Goal: Register for event/course

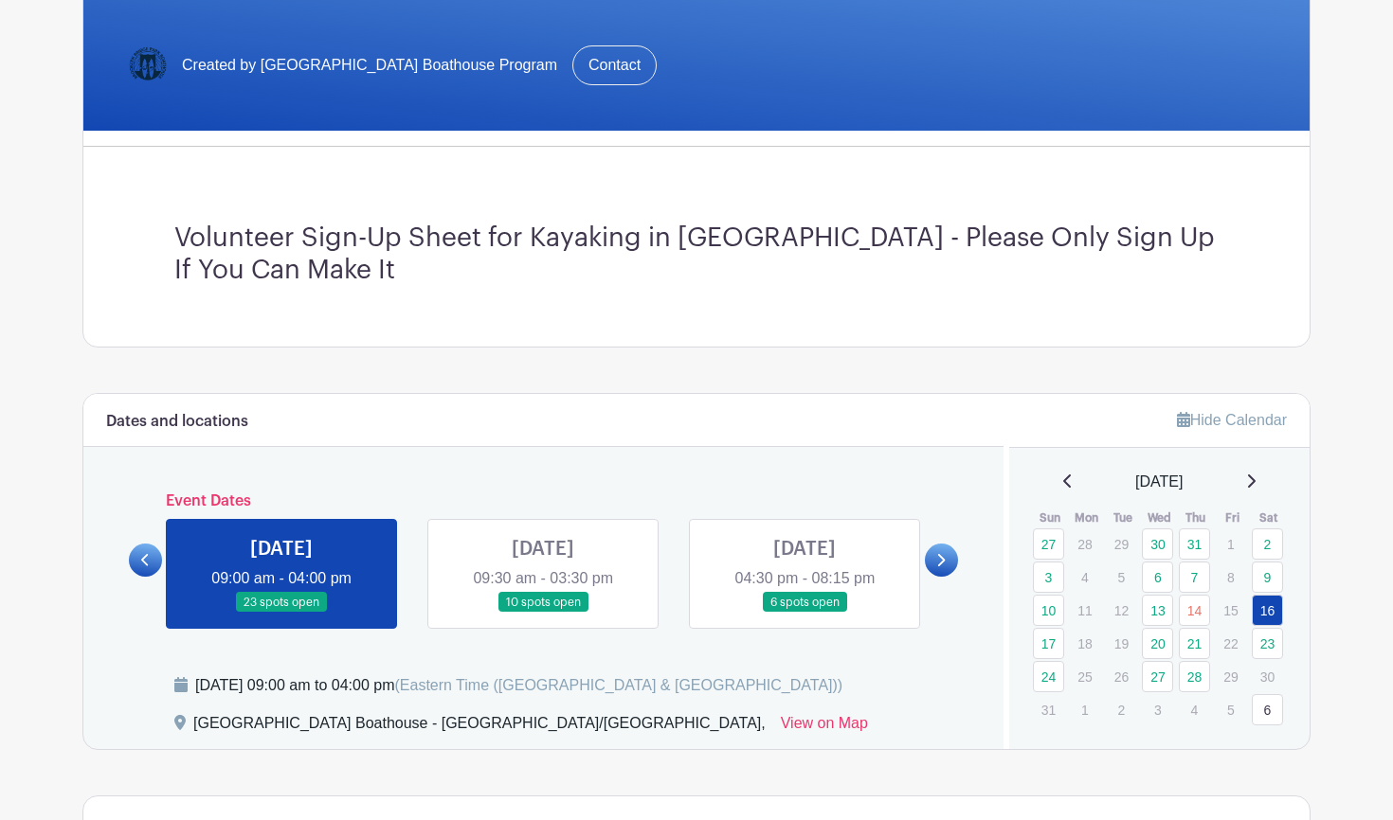
scroll to position [355, 0]
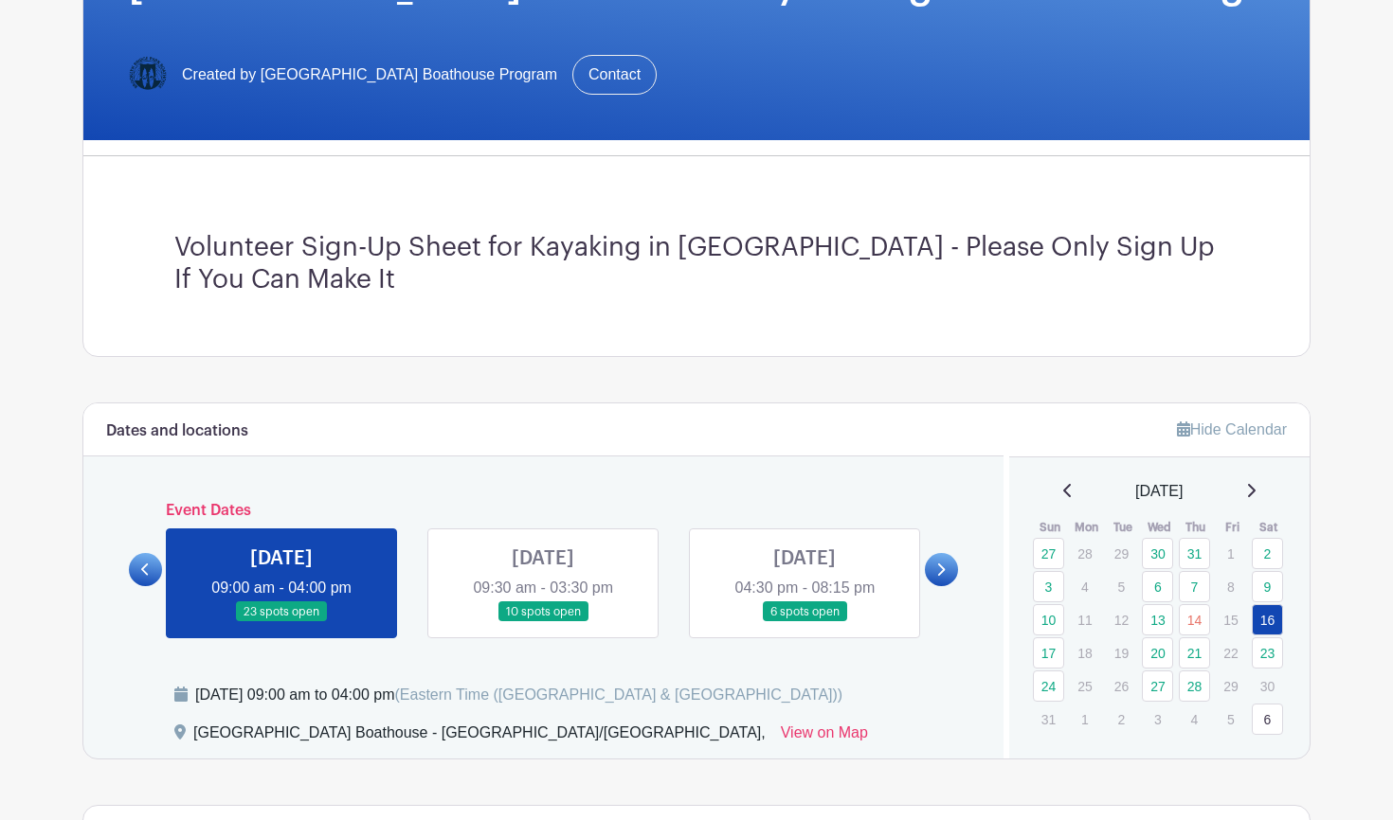
click at [543, 622] on link at bounding box center [543, 622] width 0 height 0
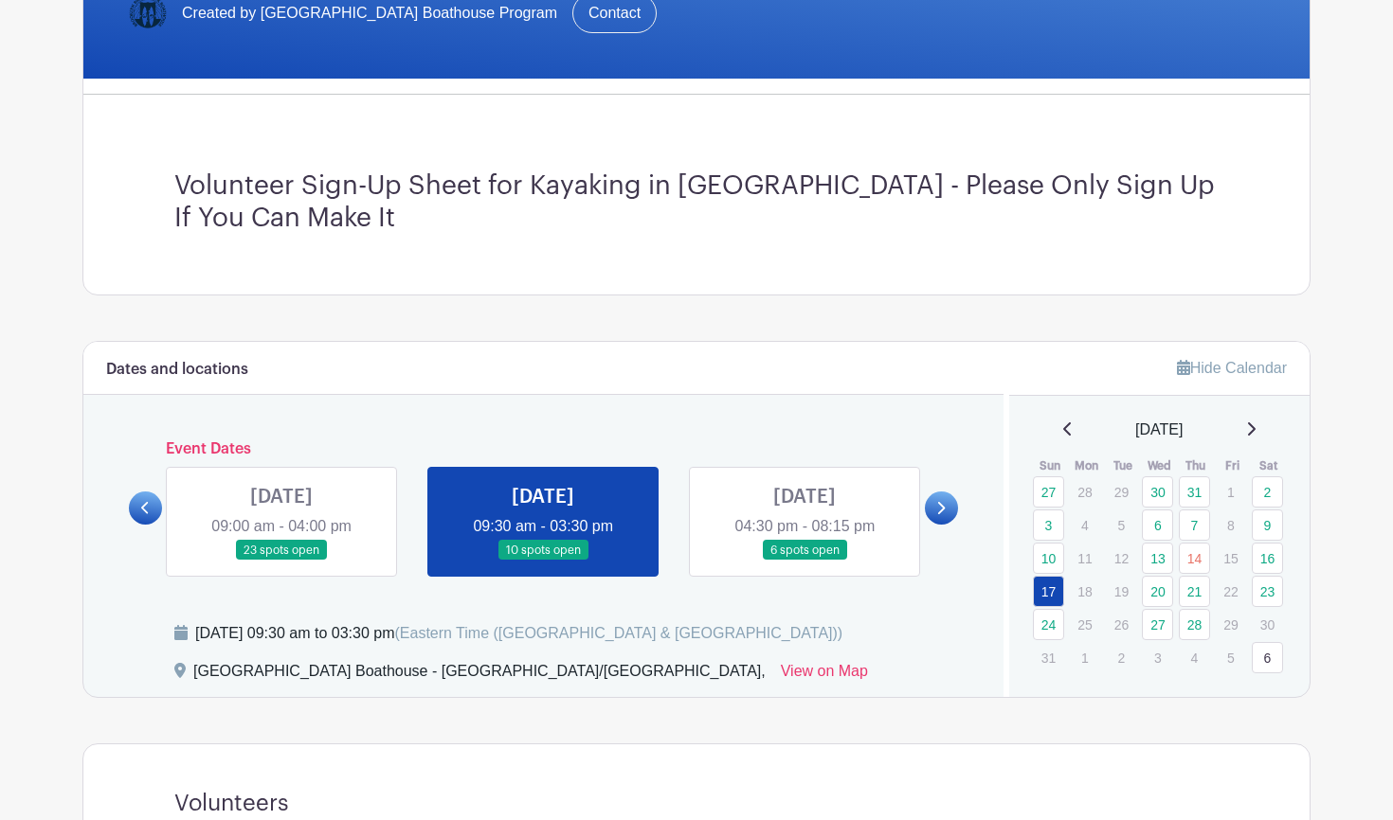
scroll to position [416, 0]
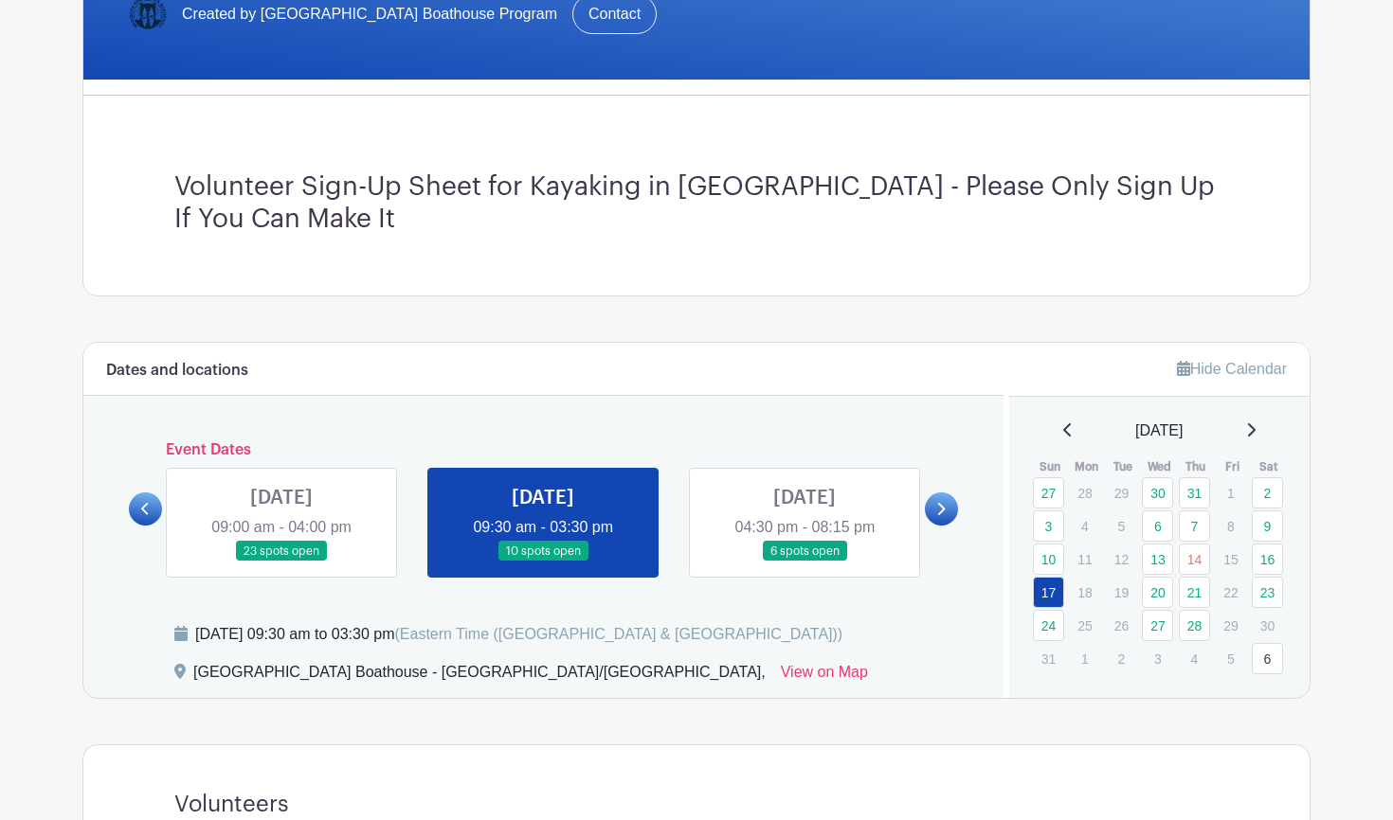
click at [804, 562] on link at bounding box center [804, 562] width 0 height 0
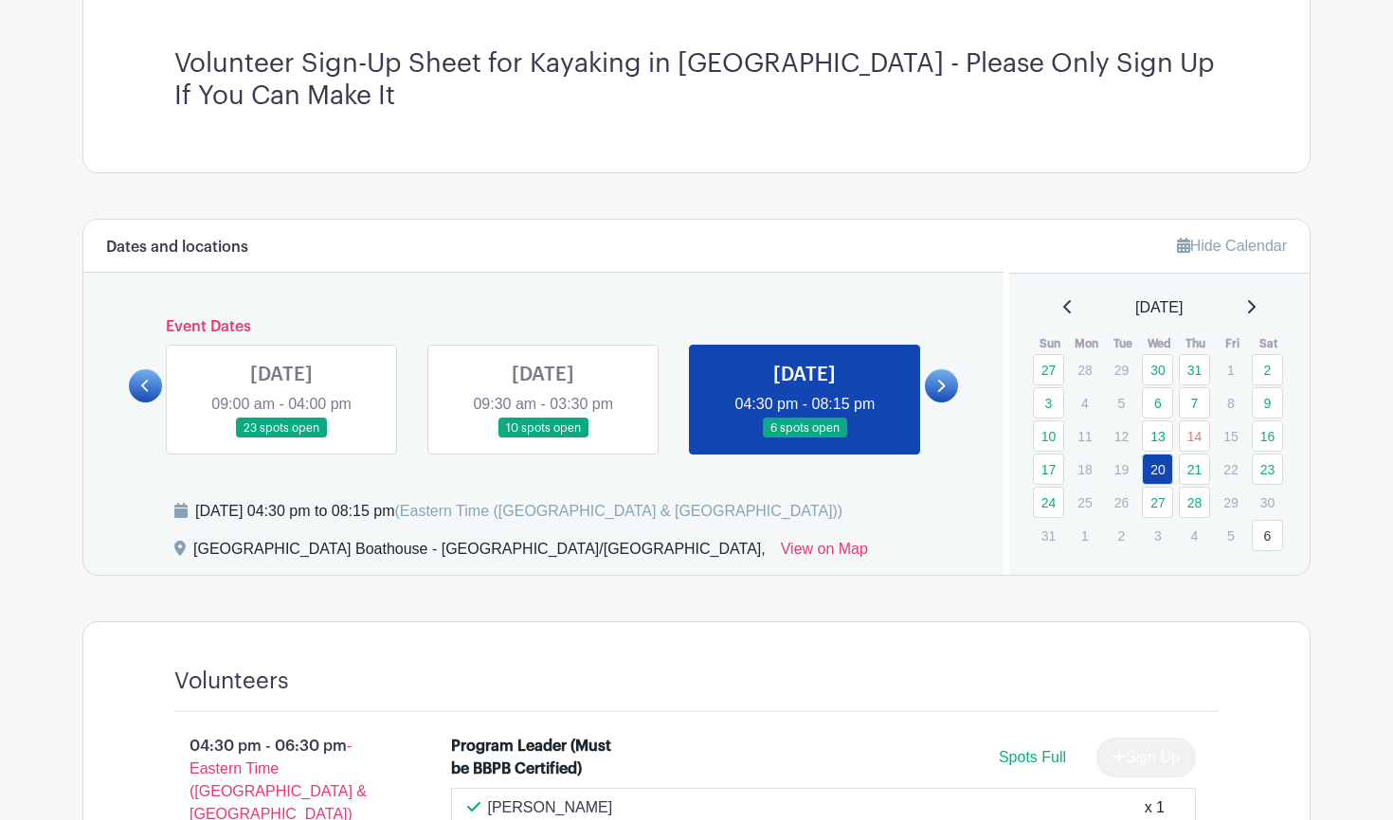
scroll to position [530, 0]
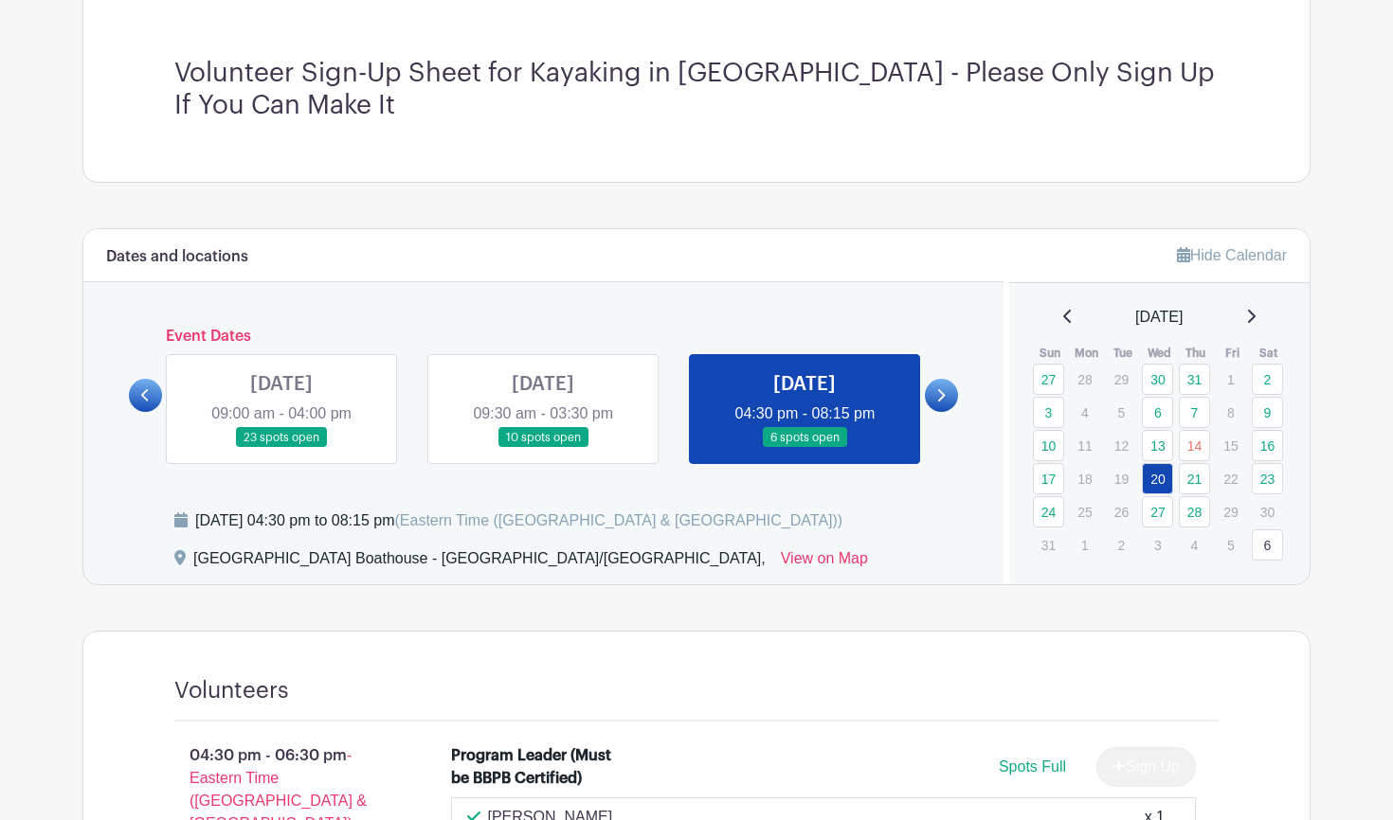
click at [948, 389] on link at bounding box center [941, 395] width 33 height 33
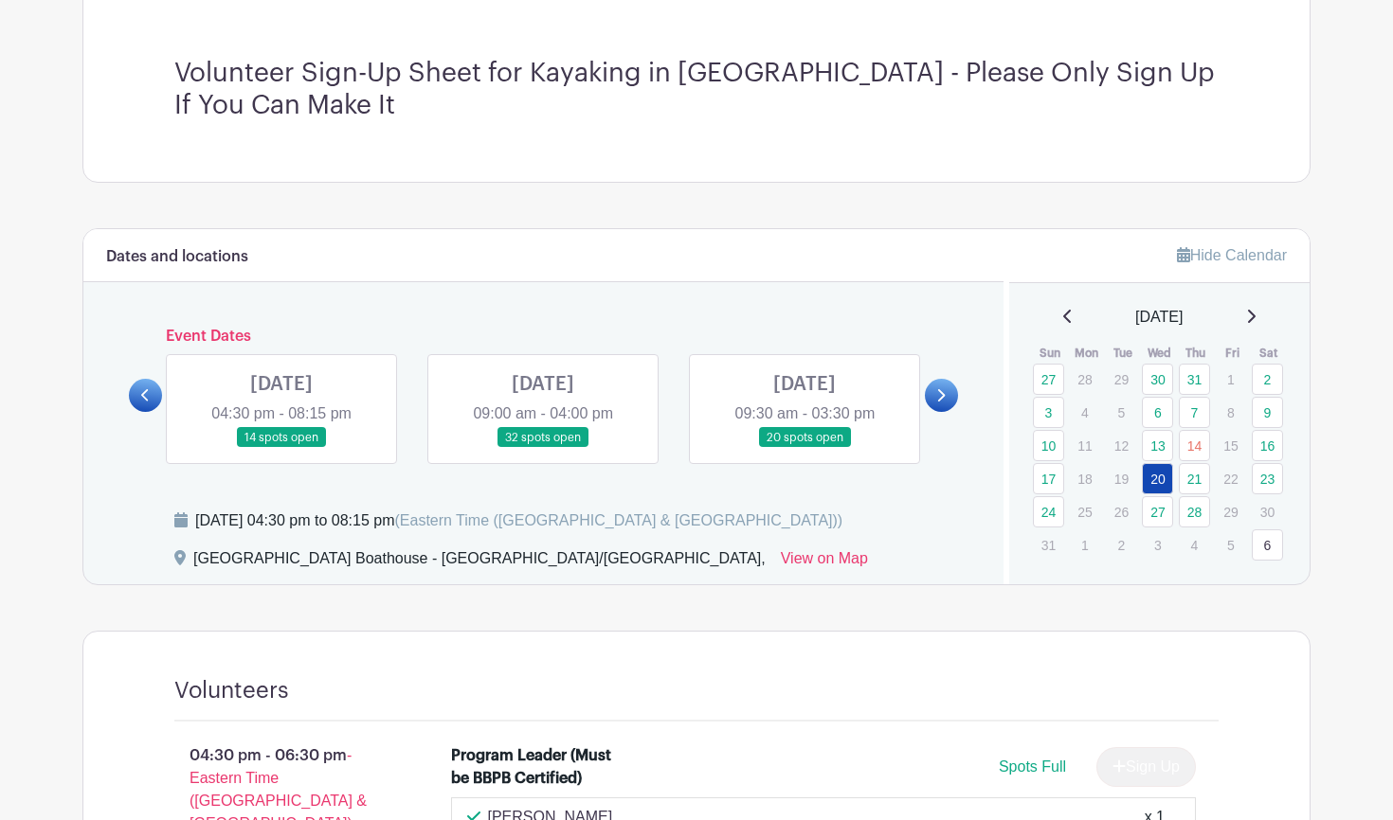
click at [281, 448] on link at bounding box center [281, 448] width 0 height 0
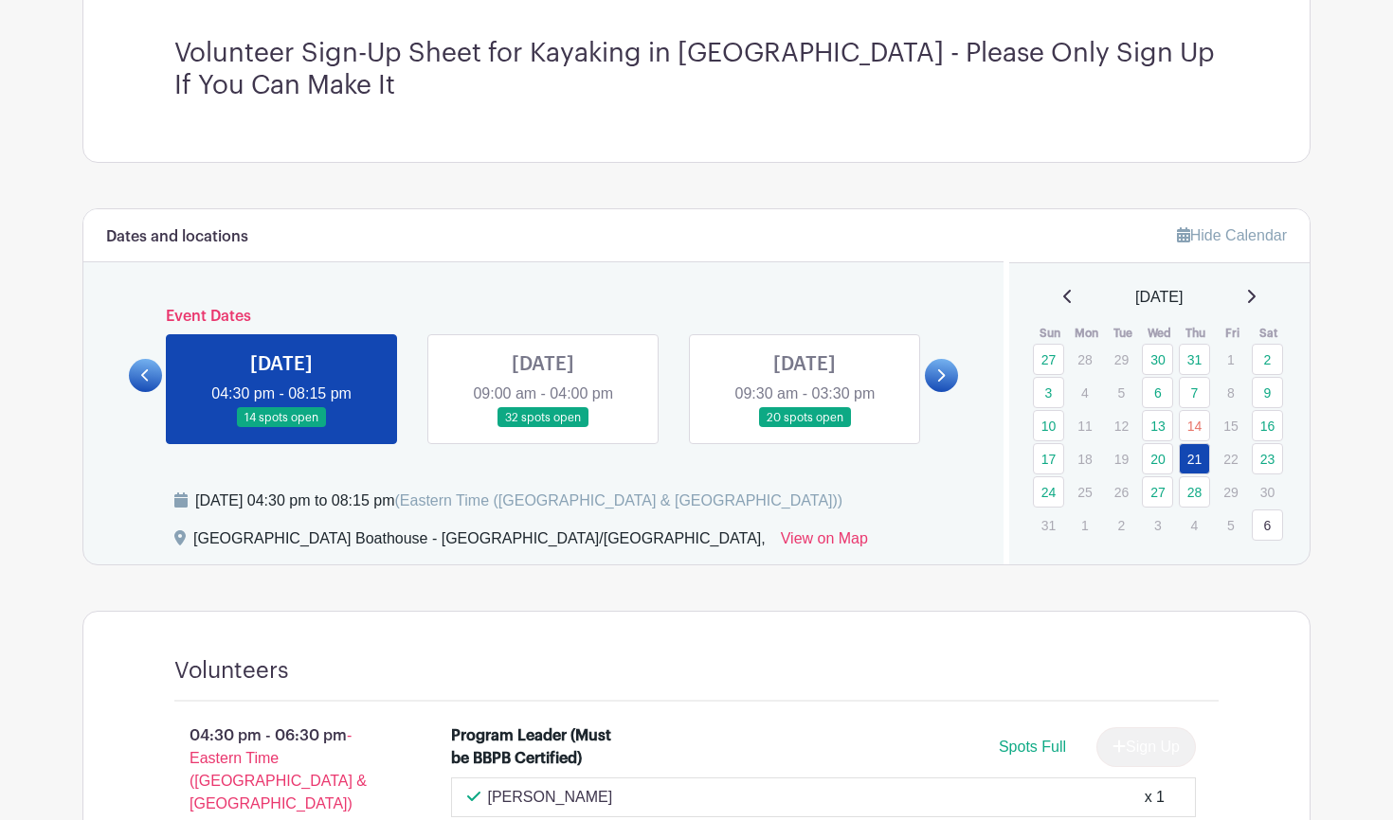
scroll to position [548, 0]
click at [147, 372] on icon at bounding box center [145, 376] width 9 height 14
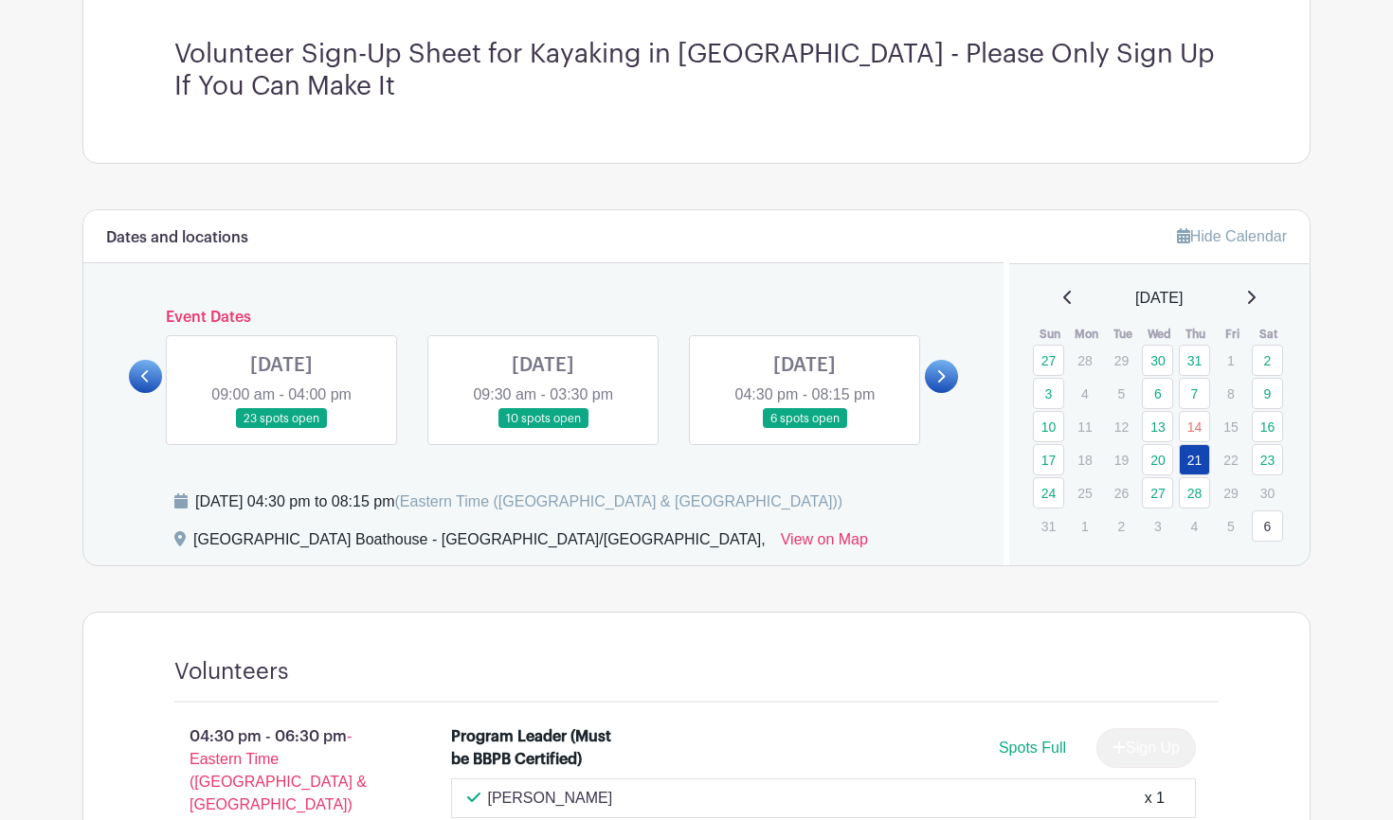
click at [804, 429] on link at bounding box center [804, 429] width 0 height 0
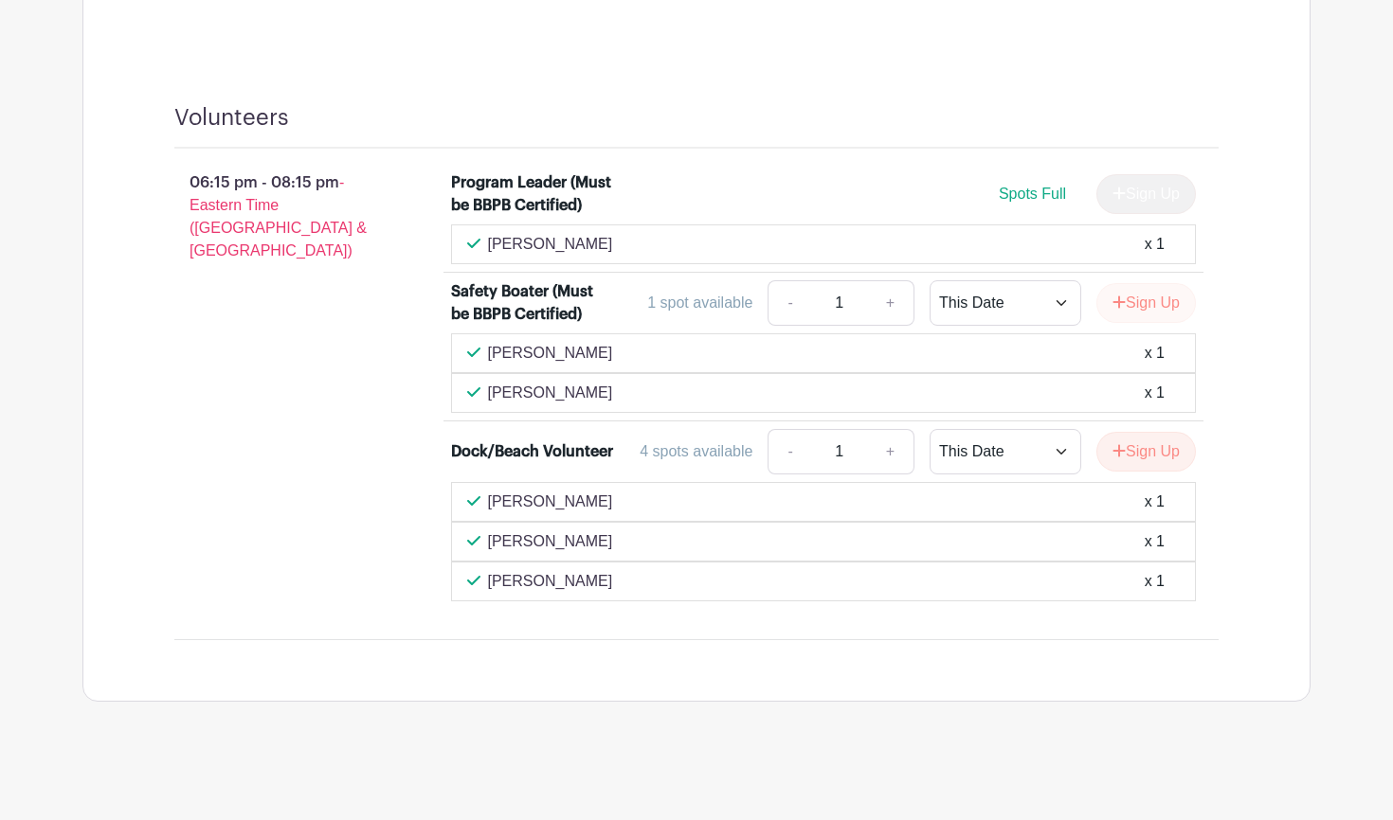
scroll to position [2038, 0]
click at [1155, 300] on button "Sign Up" at bounding box center [1145, 303] width 99 height 40
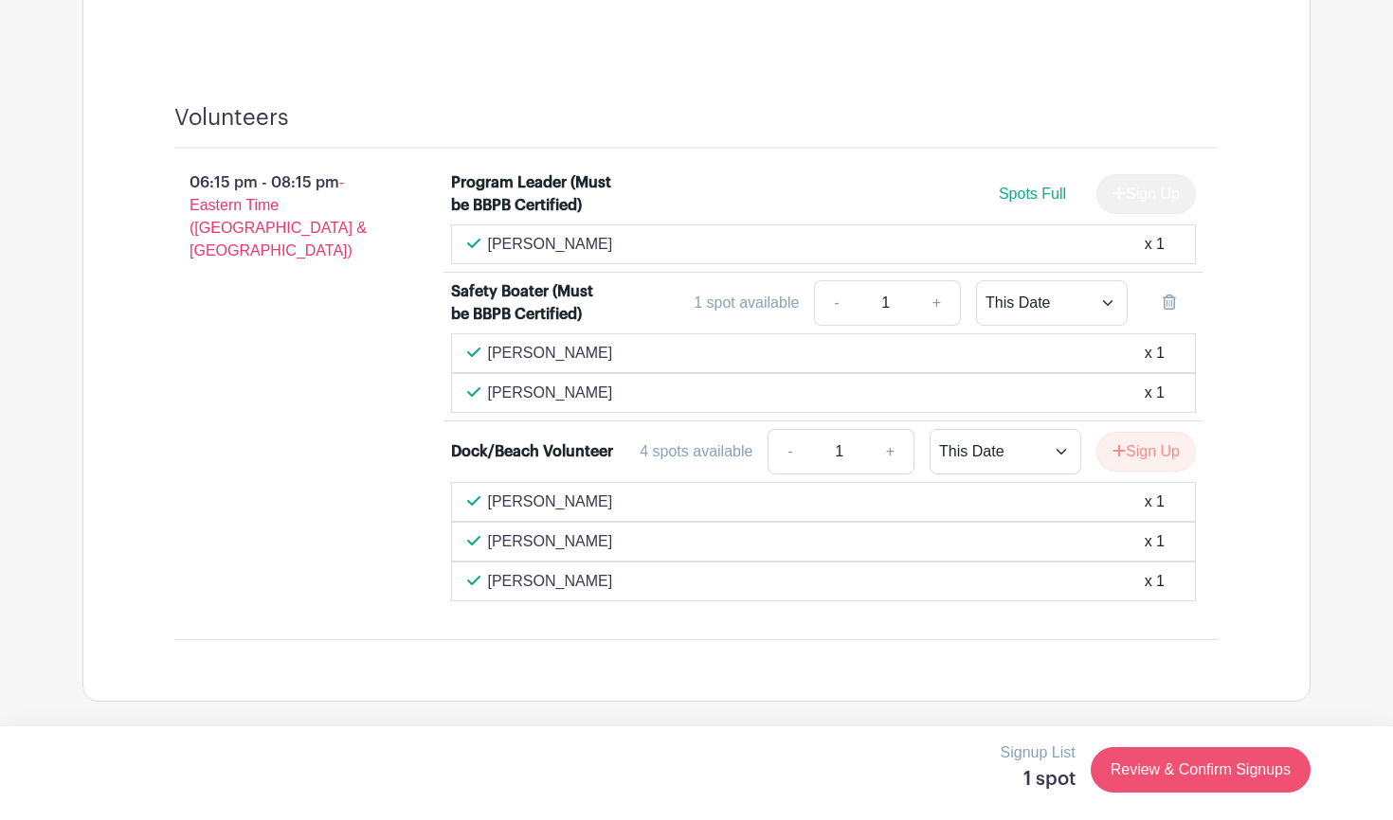
click at [1191, 762] on link "Review & Confirm Signups" at bounding box center [1200, 769] width 220 height 45
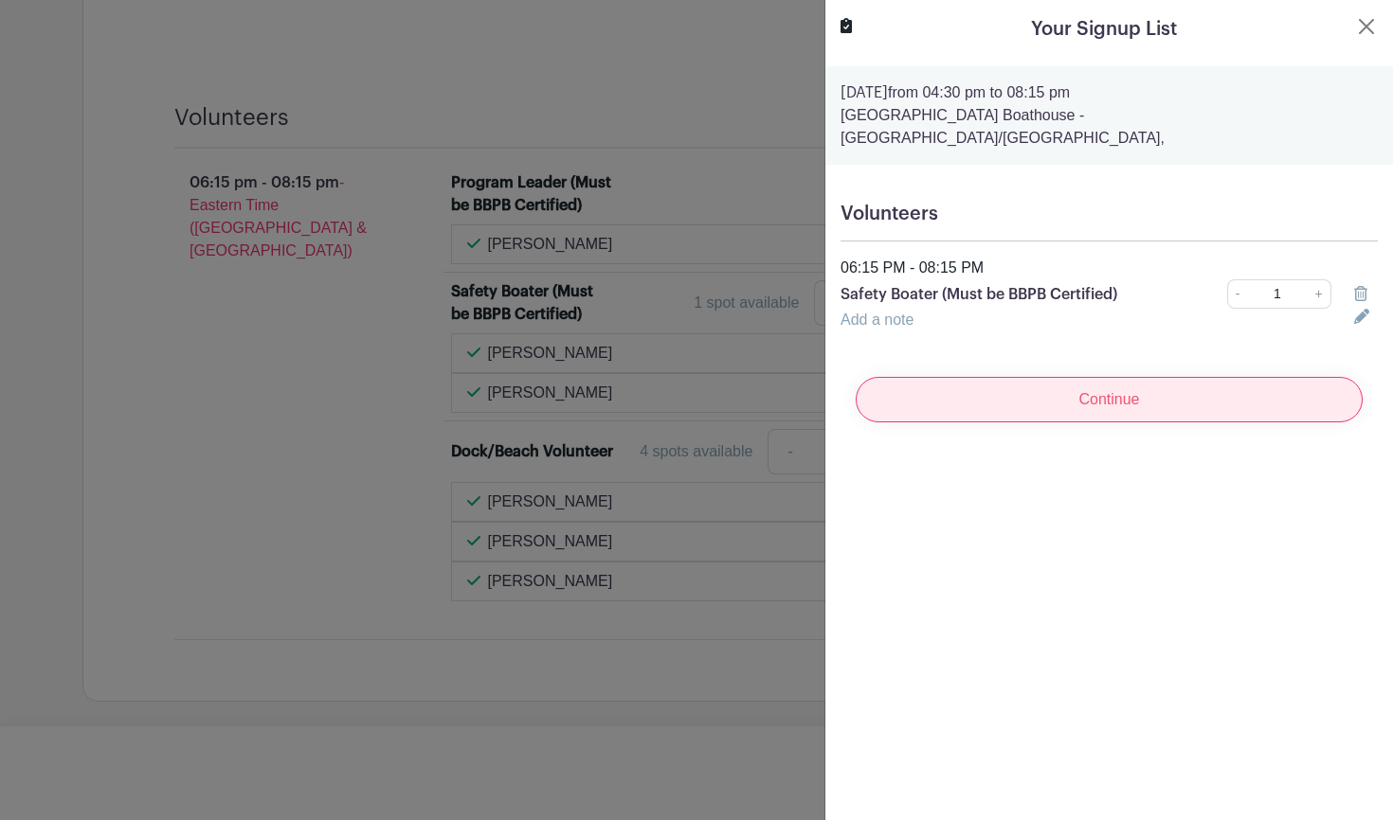
click at [1145, 381] on input "Continue" at bounding box center [1108, 399] width 507 height 45
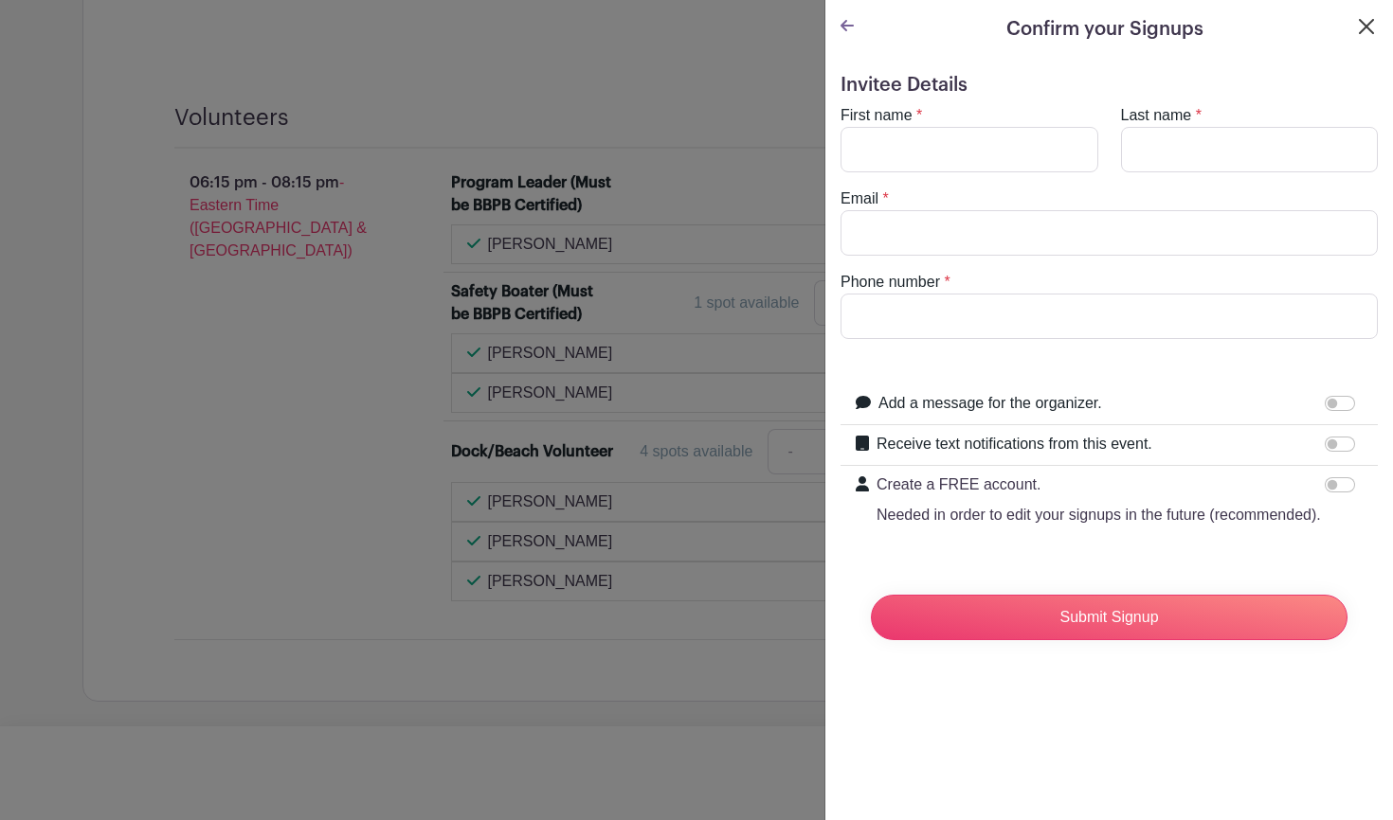
click at [1370, 18] on button "Close" at bounding box center [1366, 26] width 23 height 23
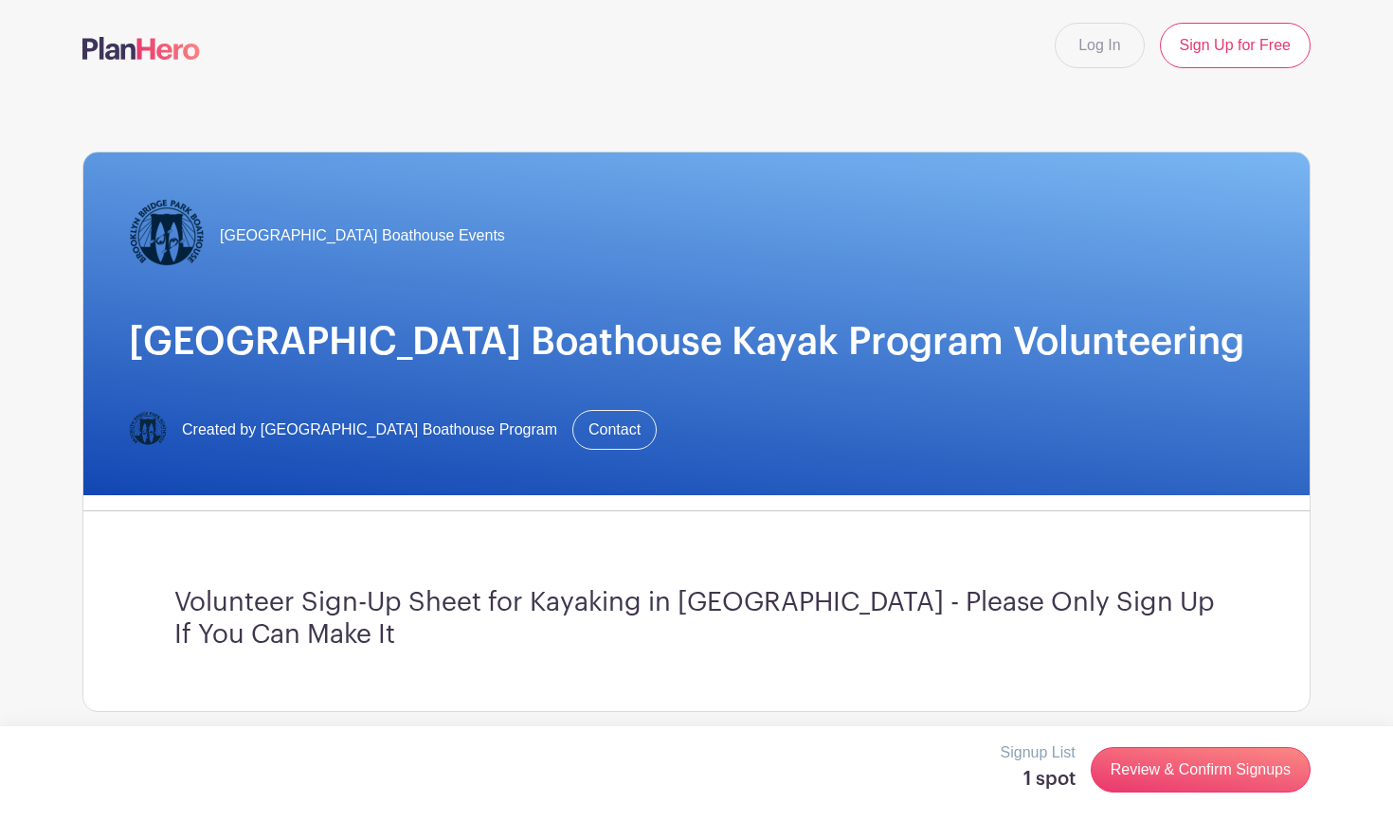
scroll to position [0, 0]
click at [1105, 45] on link "Log In" at bounding box center [1098, 45] width 89 height 45
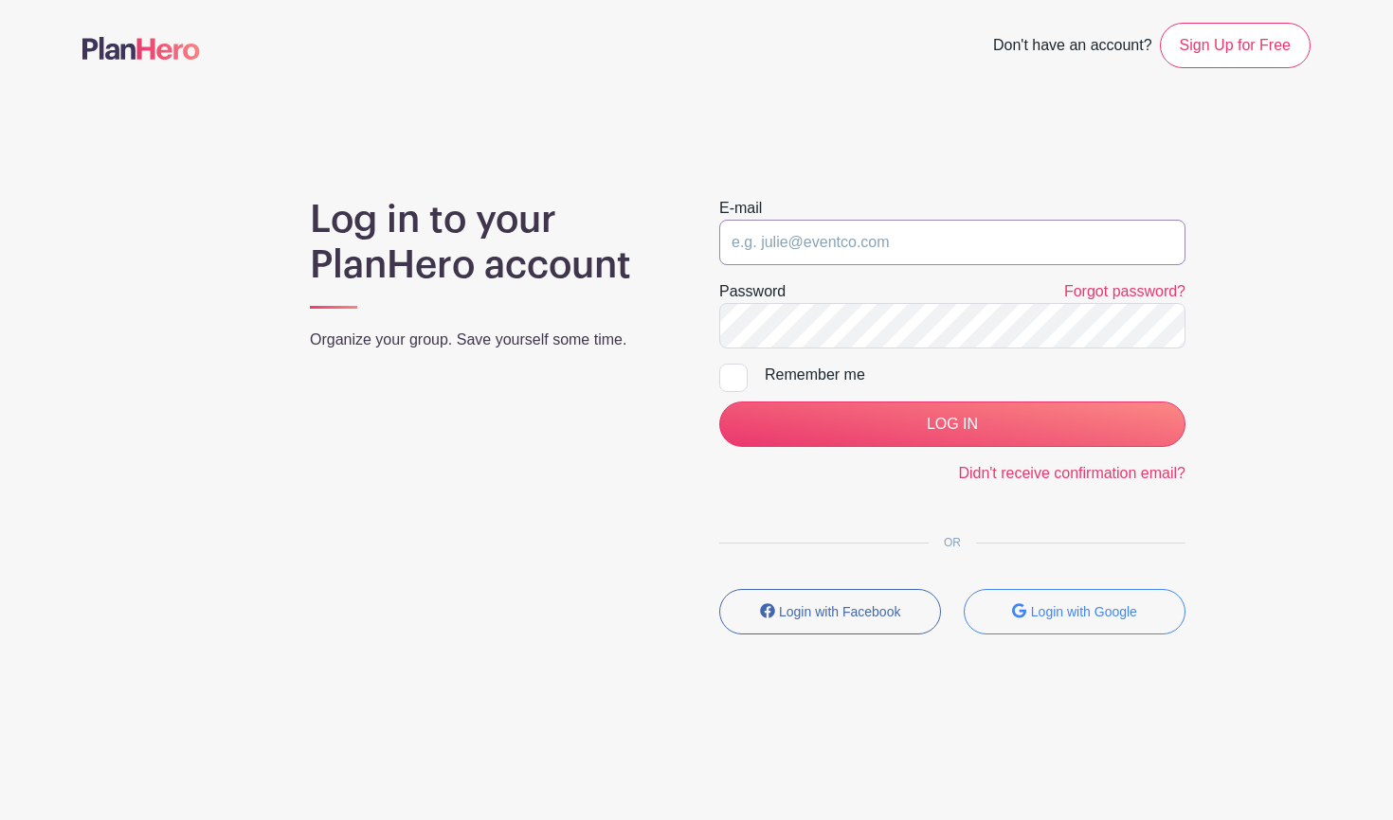
type input "[EMAIL_ADDRESS][DOMAIN_NAME]"
click at [952, 424] on input "LOG IN" at bounding box center [952, 424] width 466 height 45
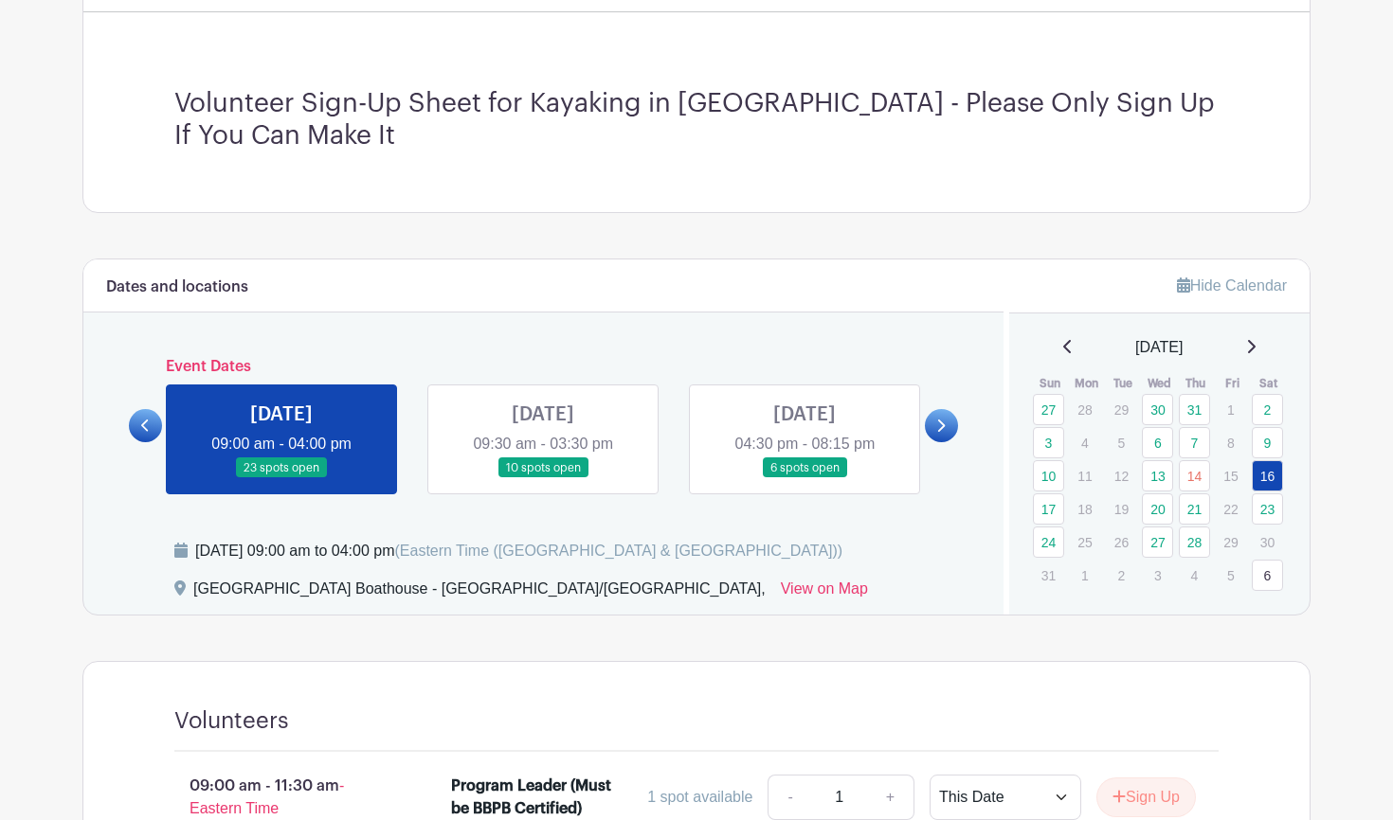
scroll to position [746, 0]
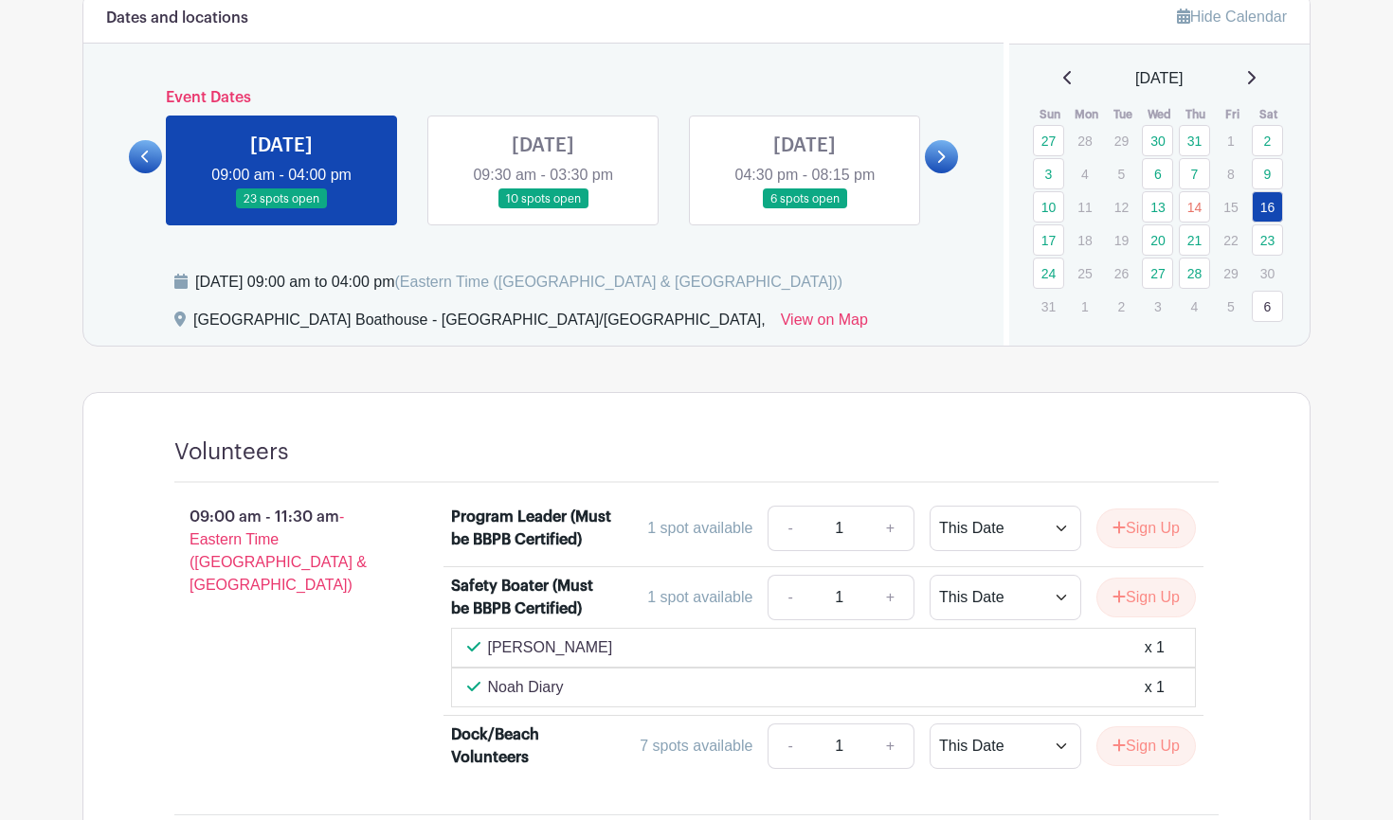
click at [804, 209] on link at bounding box center [804, 209] width 0 height 0
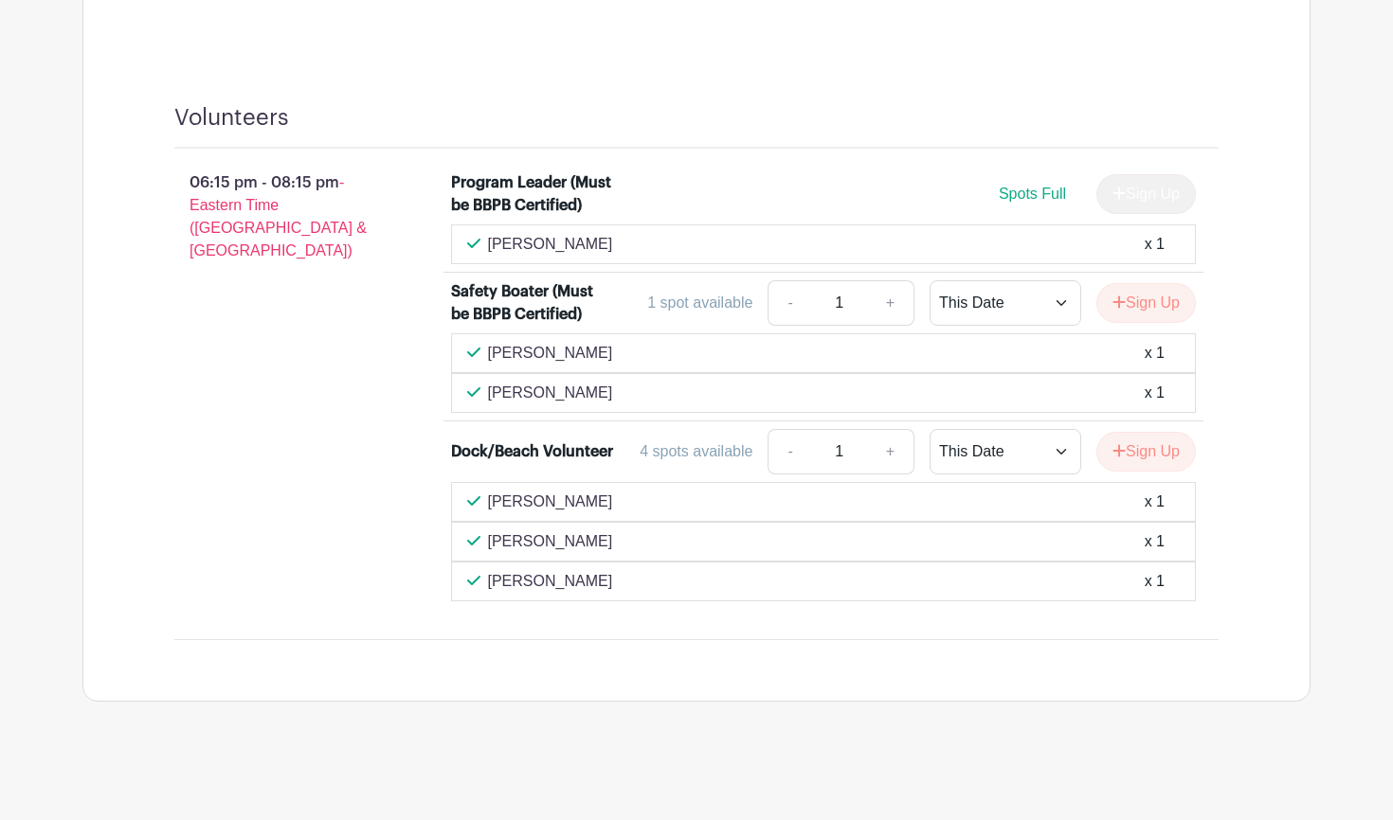
scroll to position [2016, 0]
click at [1163, 306] on button "Sign Up" at bounding box center [1145, 303] width 99 height 40
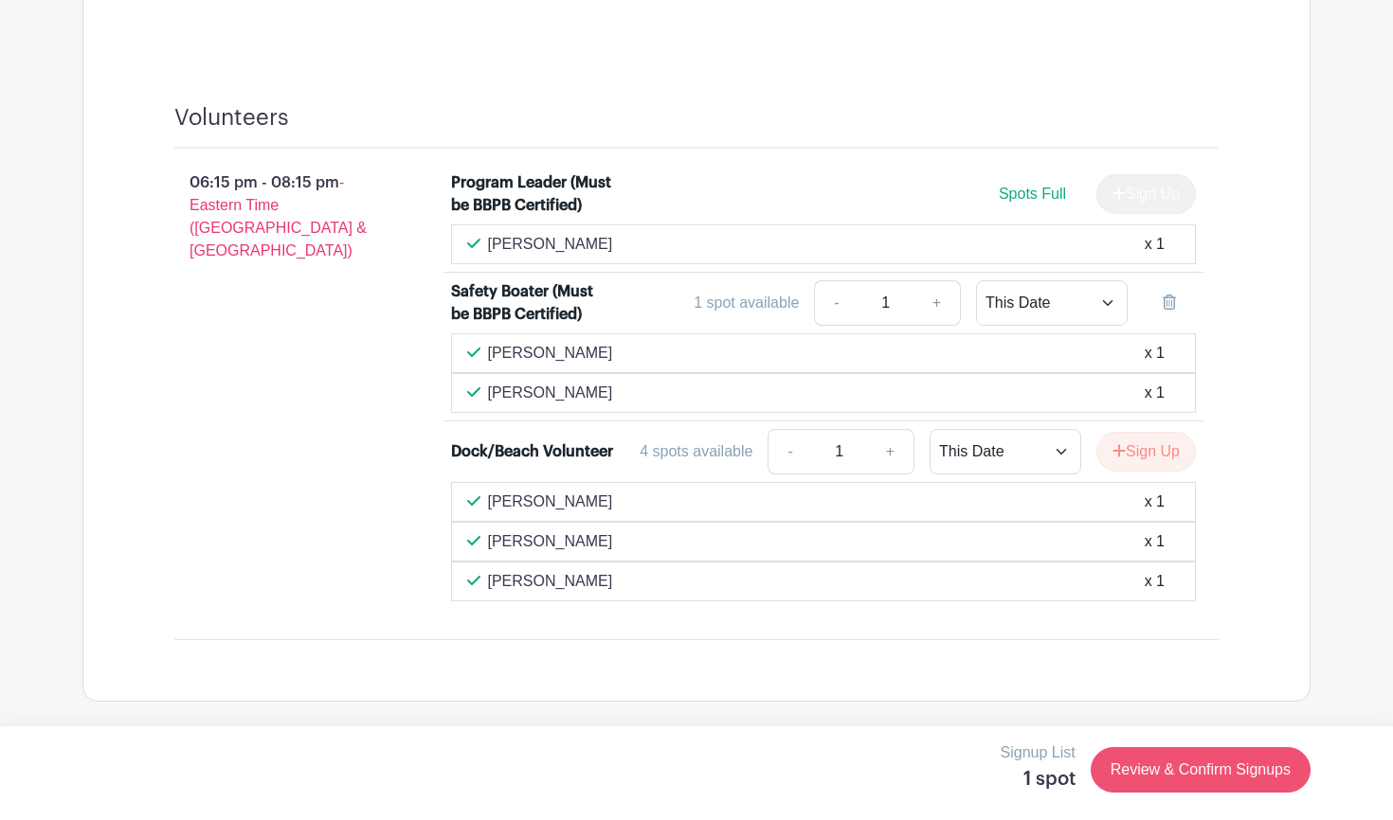
click at [1160, 768] on link "Review & Confirm Signups" at bounding box center [1200, 769] width 220 height 45
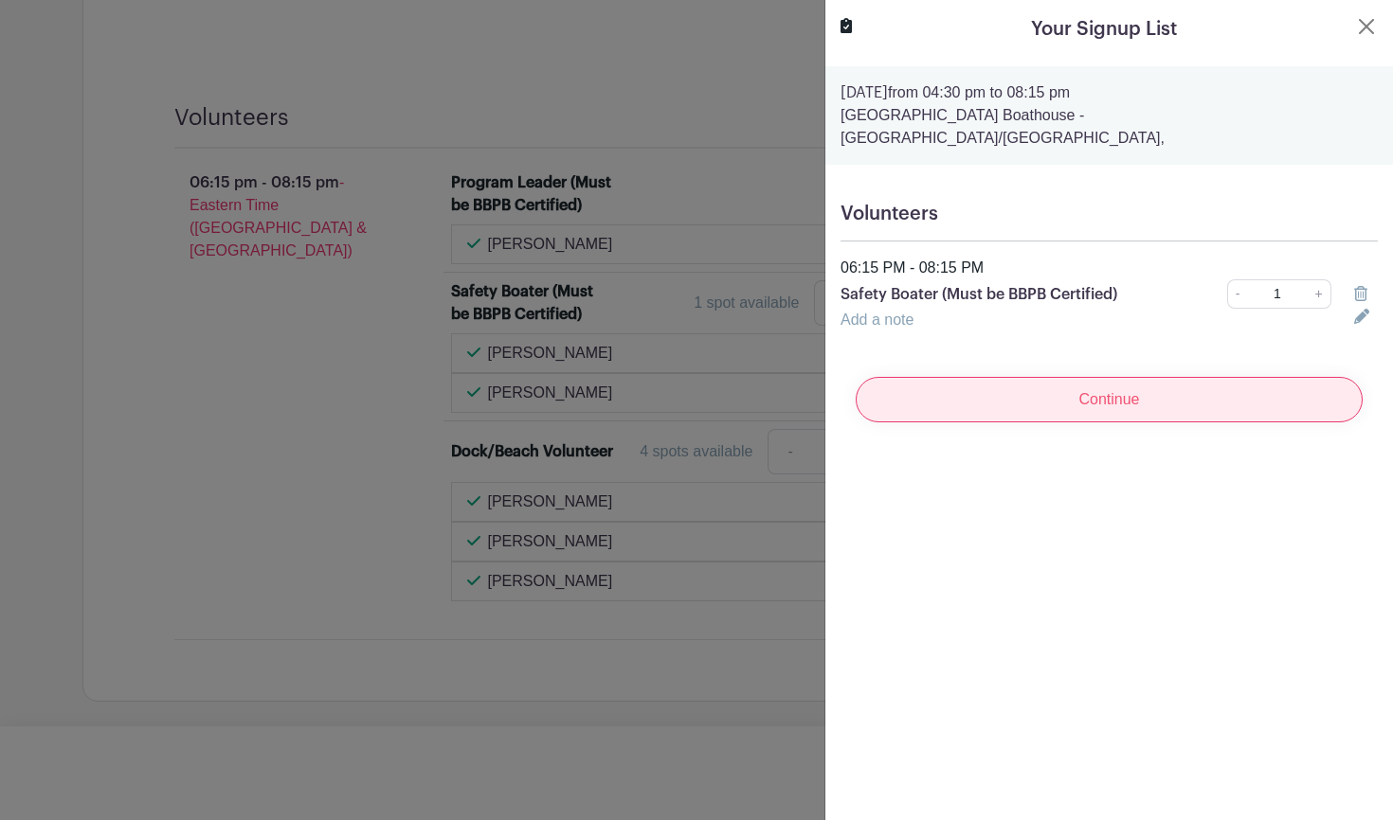
click at [1159, 377] on input "Continue" at bounding box center [1108, 399] width 507 height 45
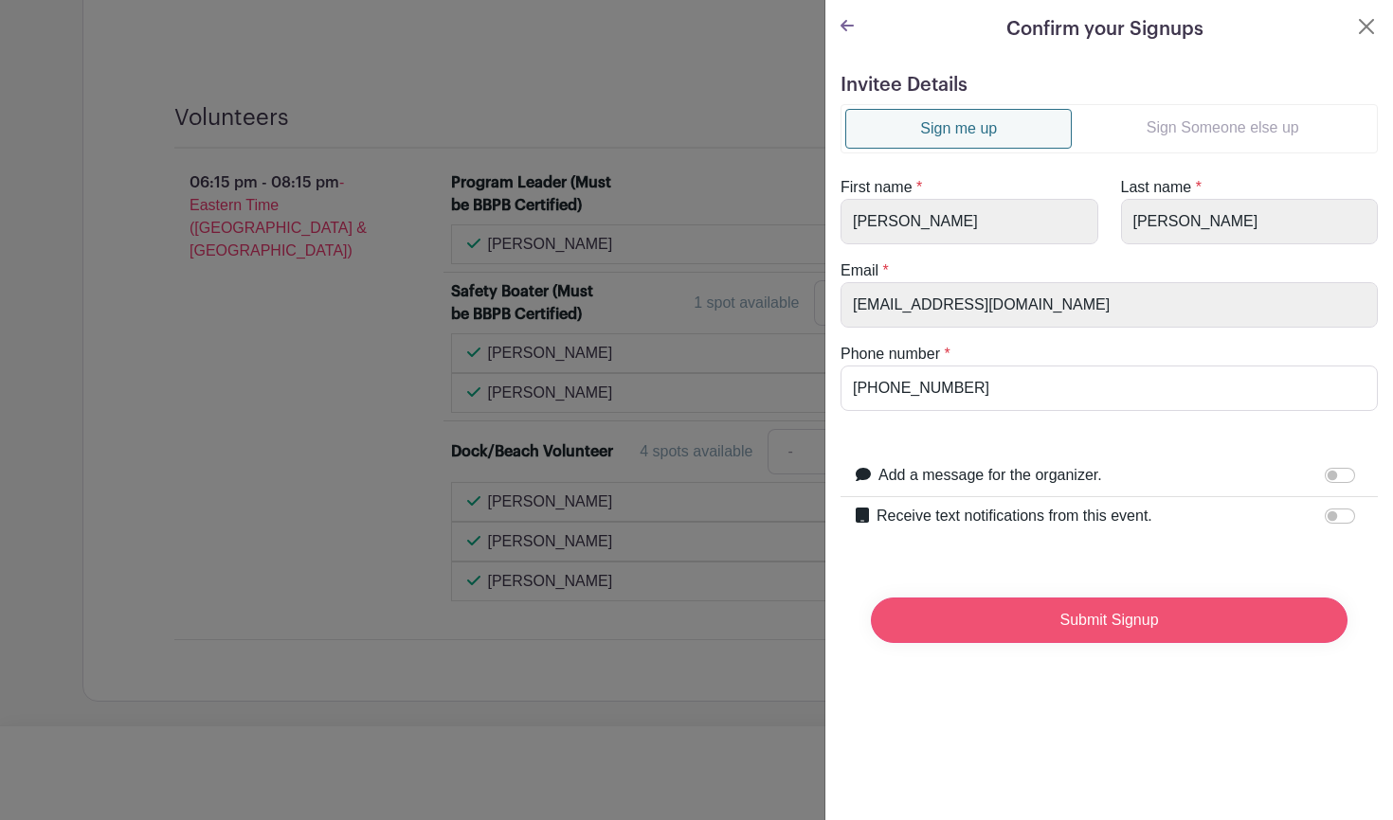
click at [1106, 606] on input "Submit Signup" at bounding box center [1109, 620] width 477 height 45
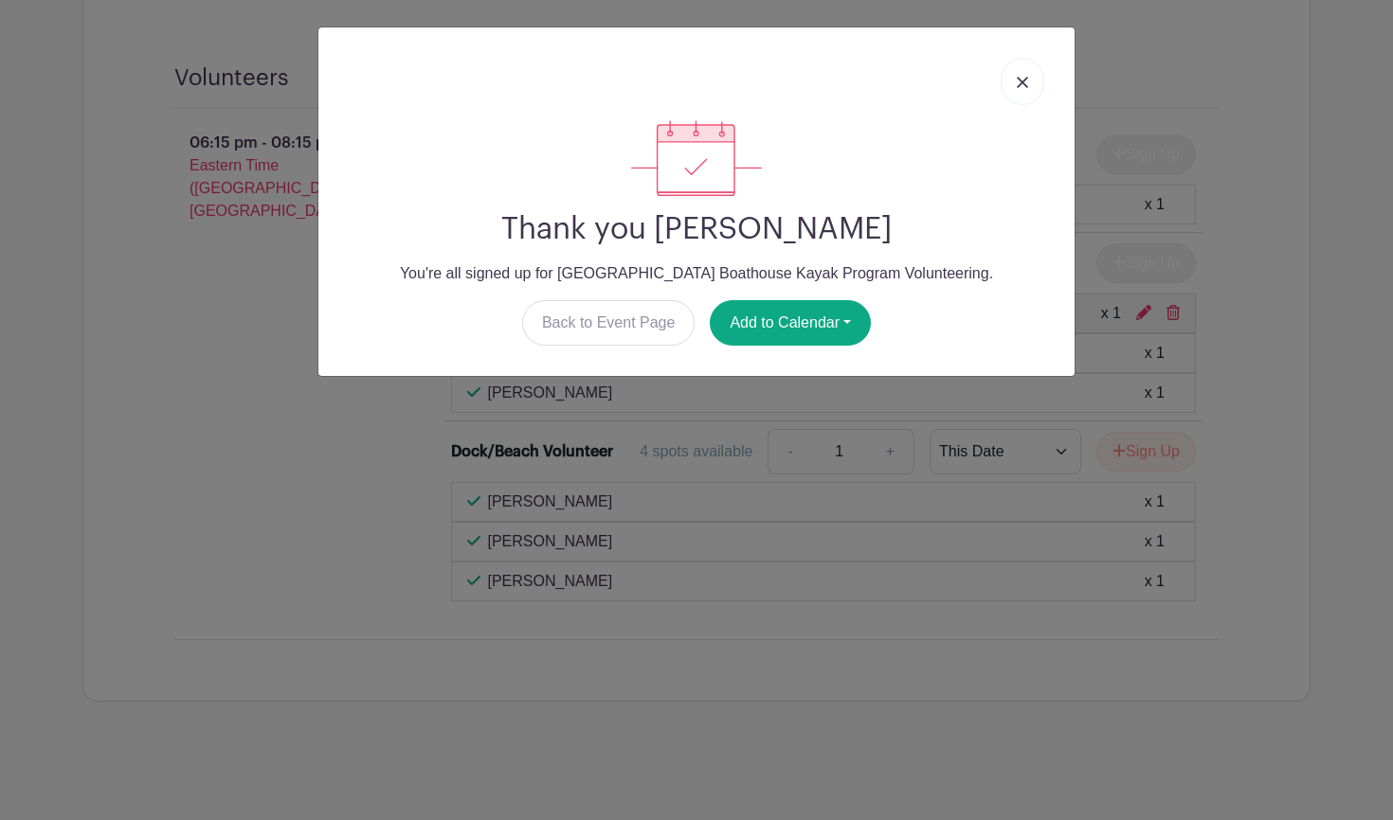
click at [1019, 83] on img at bounding box center [1021, 82] width 11 height 11
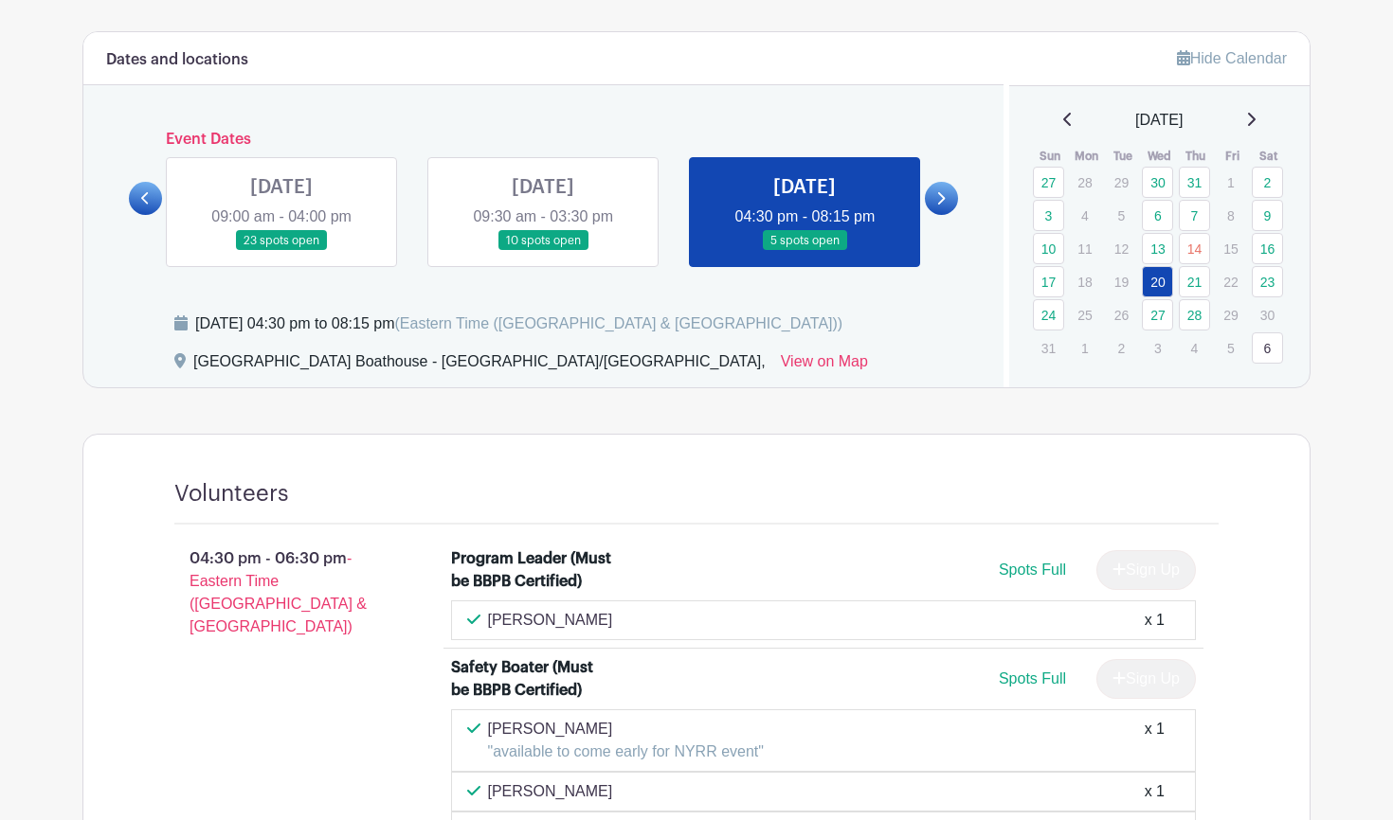
scroll to position [704, 0]
click at [939, 193] on icon at bounding box center [942, 198] width 8 height 12
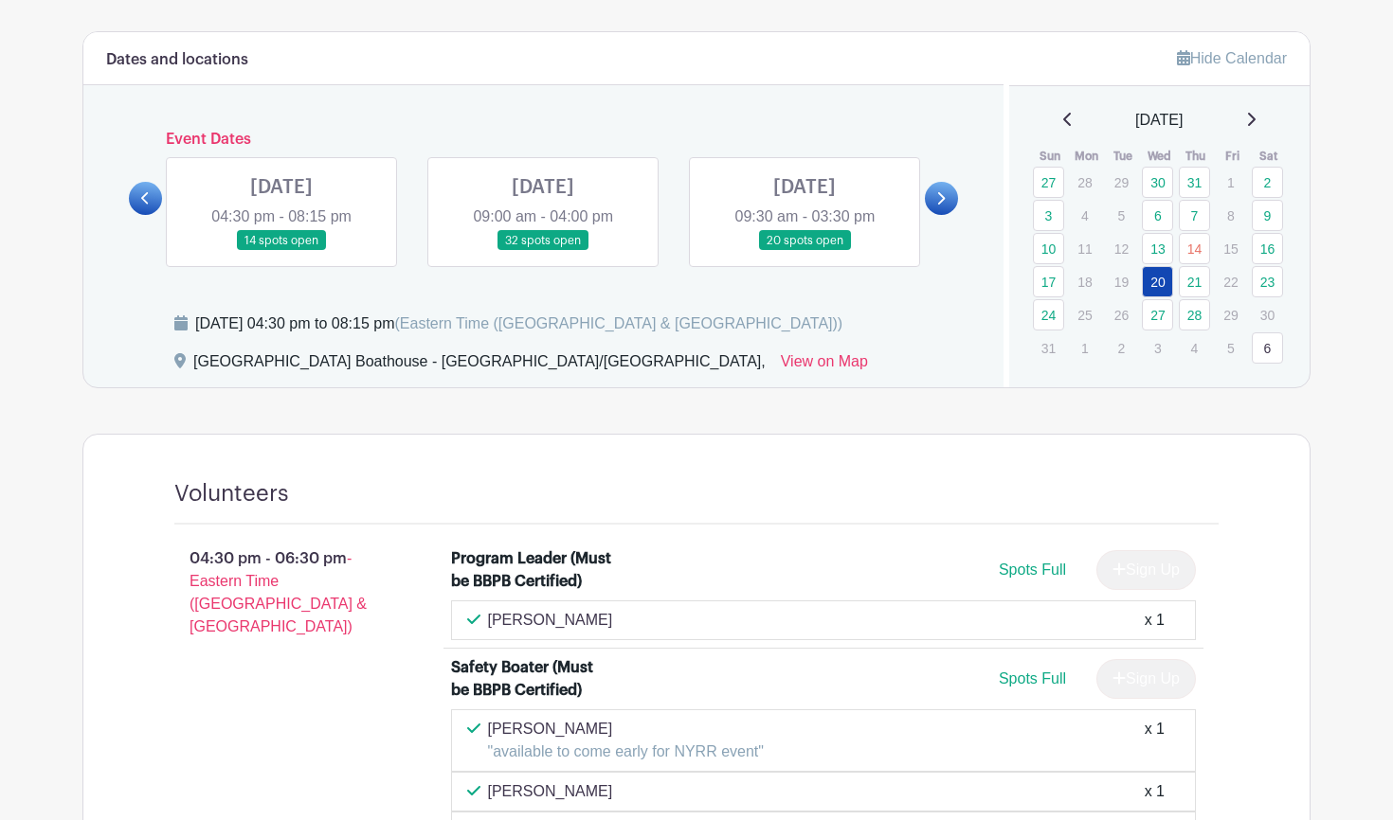
click at [281, 251] on link at bounding box center [281, 251] width 0 height 0
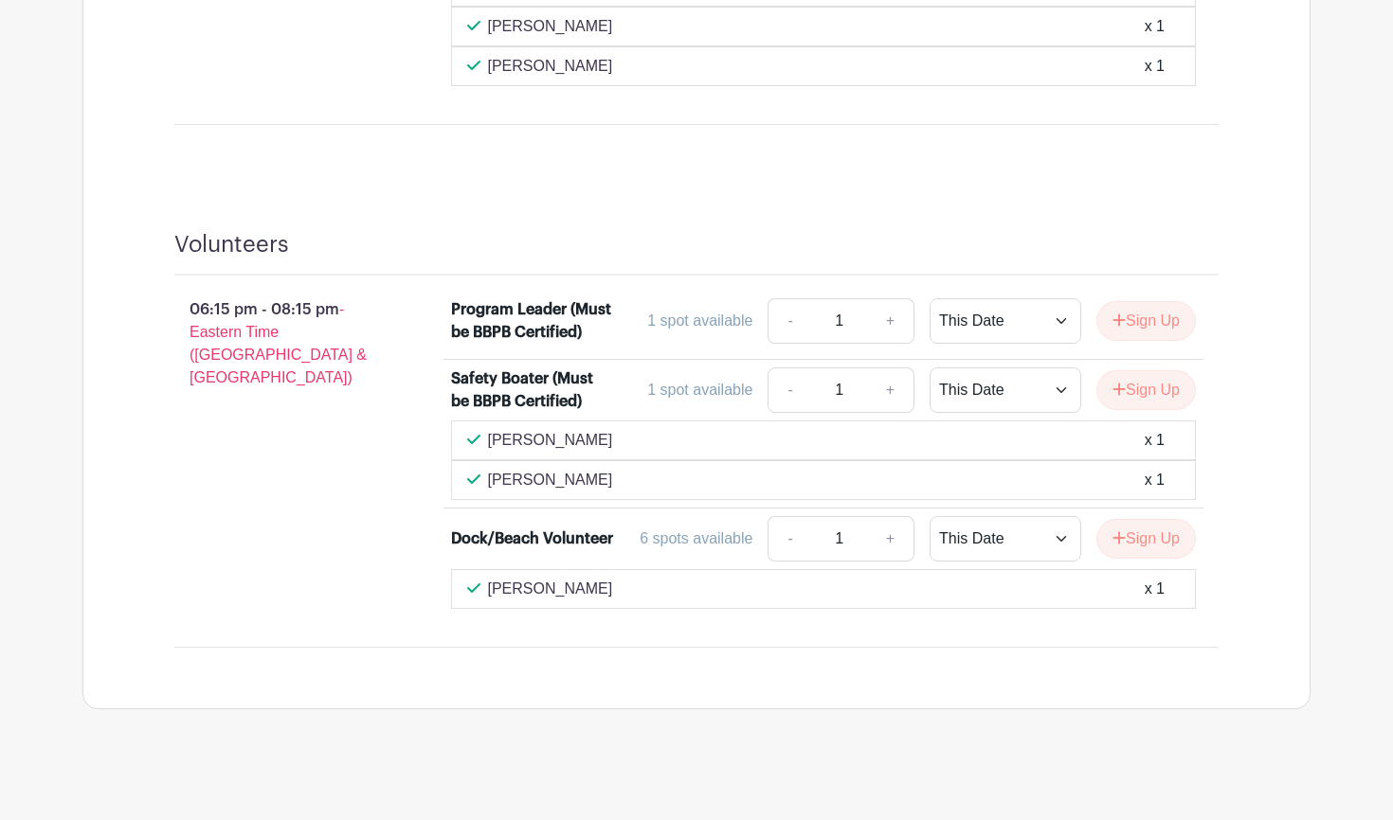
scroll to position [1582, 0]
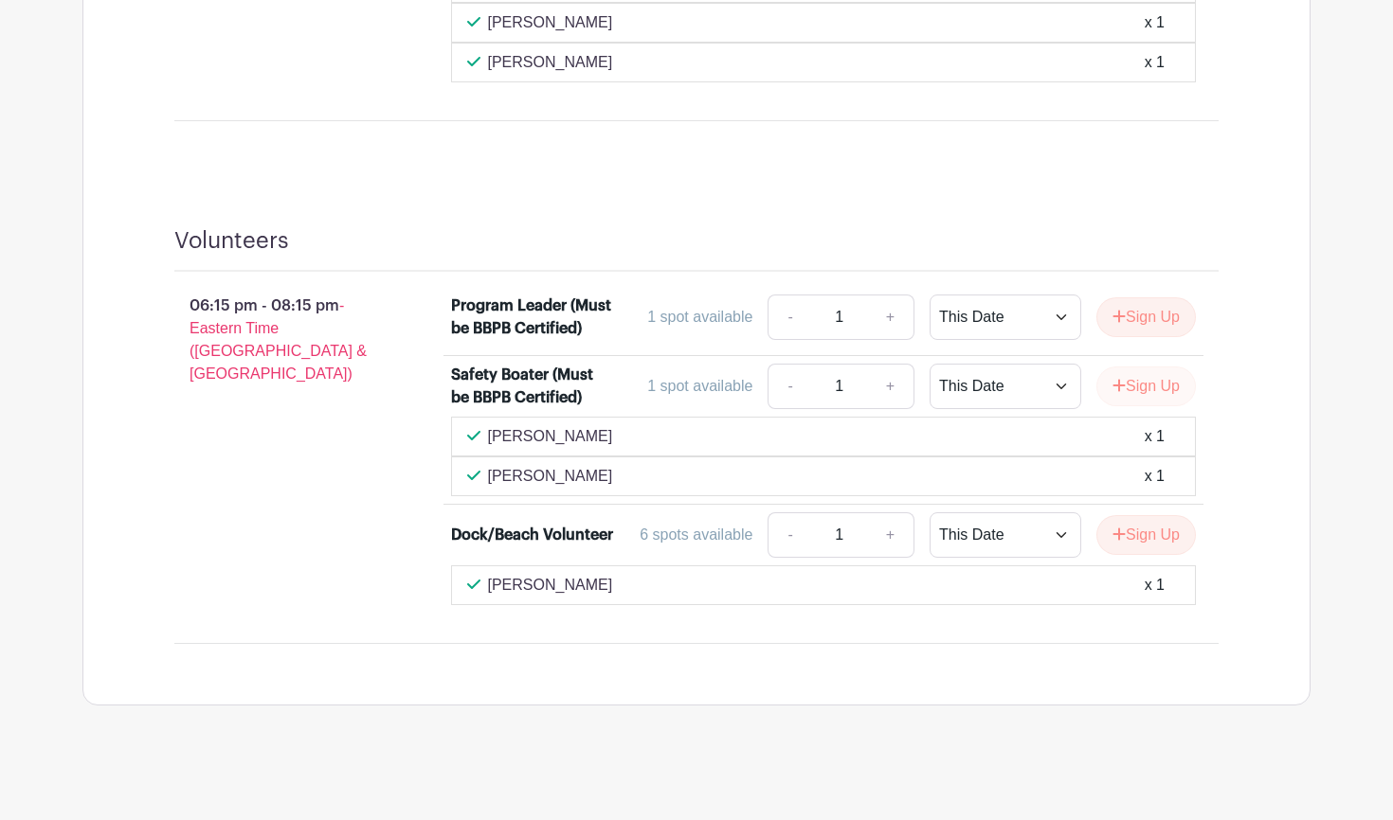
click at [1132, 406] on button "Sign Up" at bounding box center [1145, 387] width 99 height 40
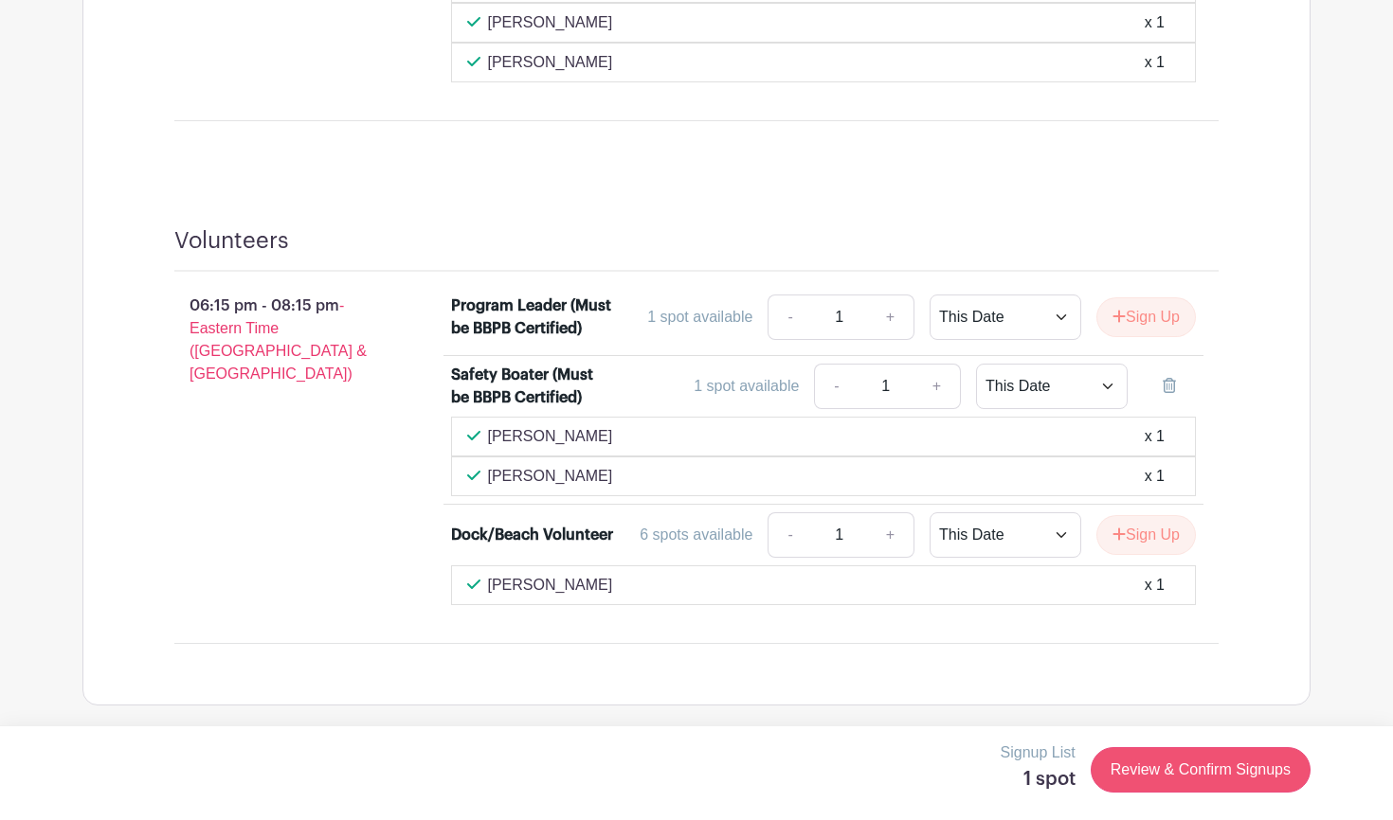
click at [1165, 765] on link "Review & Confirm Signups" at bounding box center [1200, 769] width 220 height 45
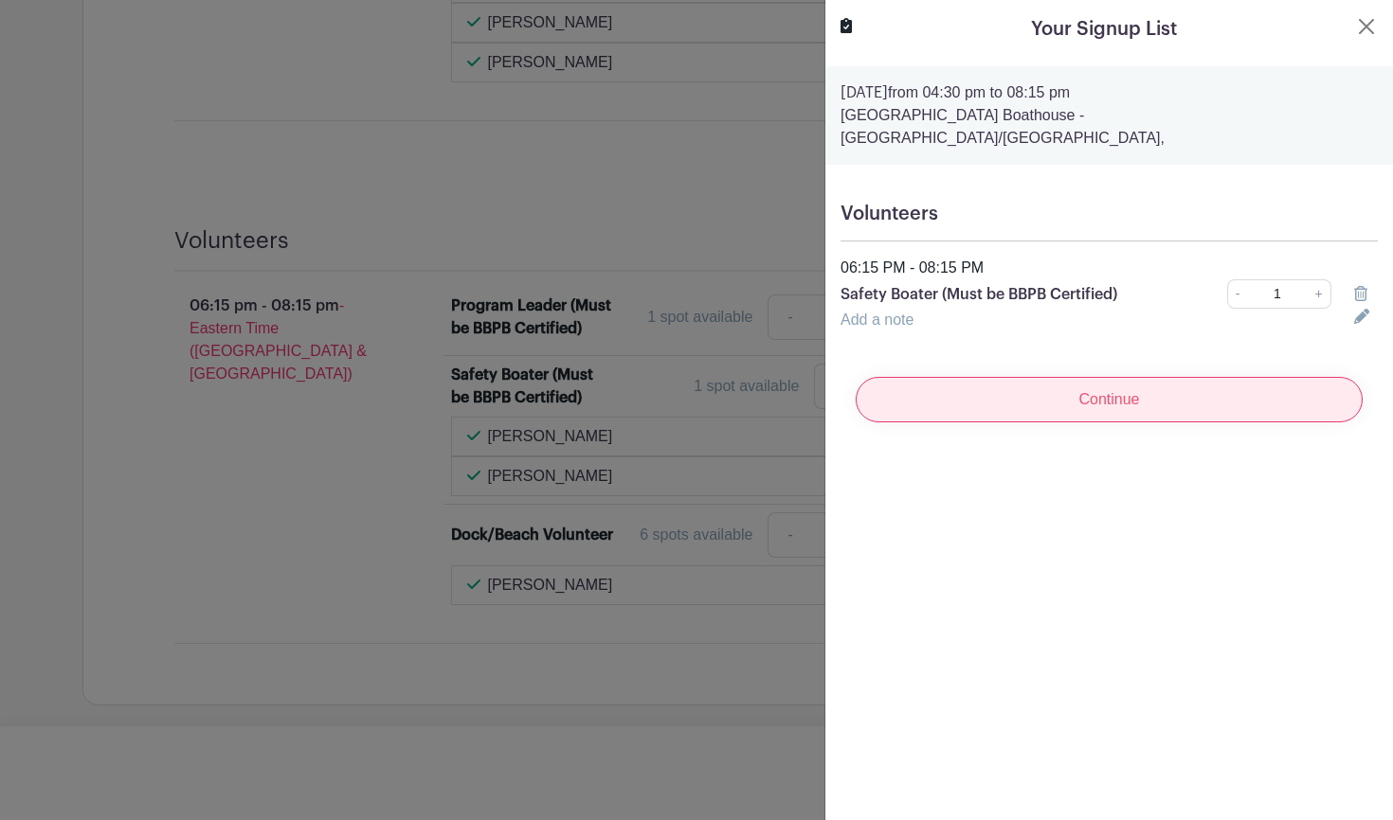
click at [1115, 377] on input "Continue" at bounding box center [1108, 399] width 507 height 45
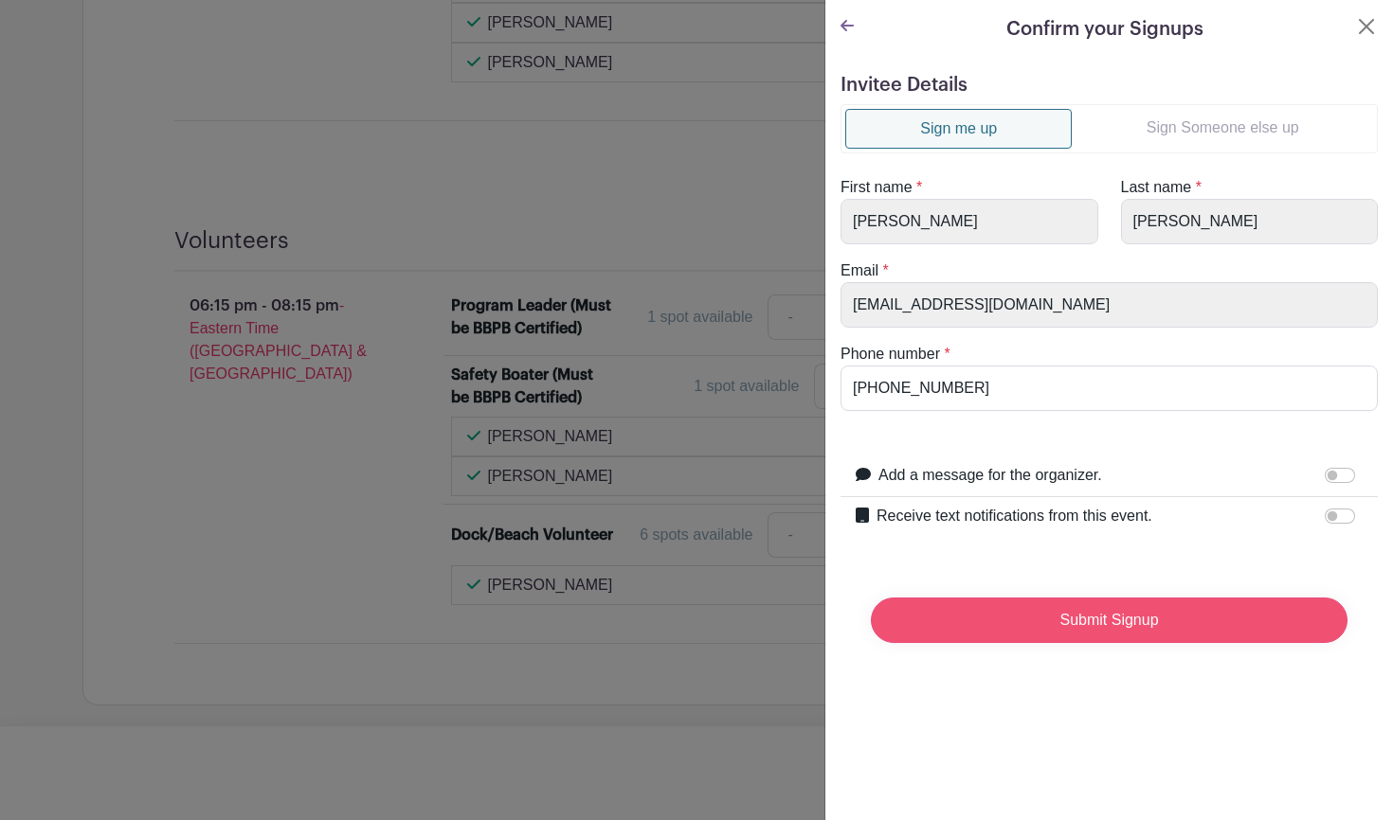
click at [1089, 625] on input "Submit Signup" at bounding box center [1109, 620] width 477 height 45
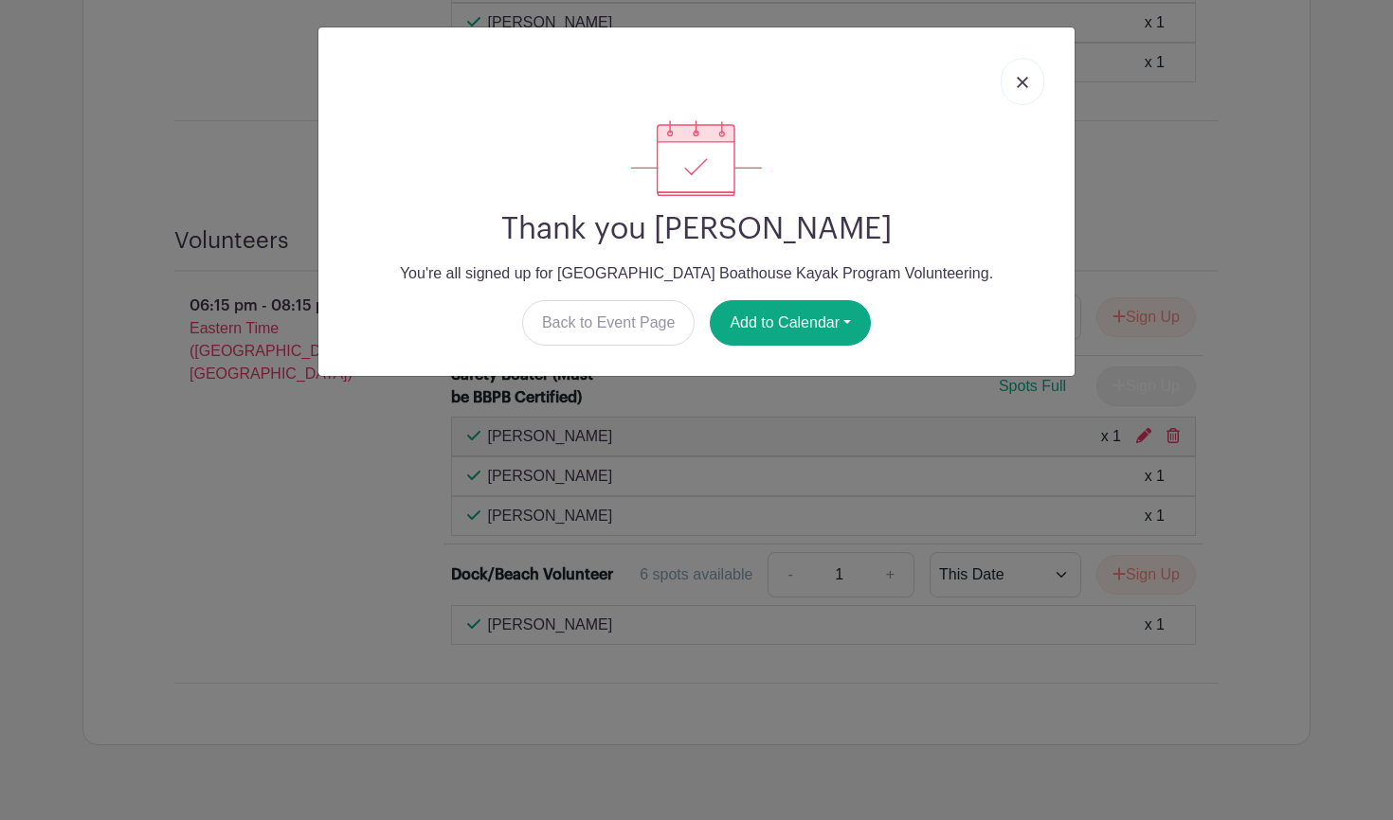
click at [1021, 74] on link at bounding box center [1022, 81] width 44 height 47
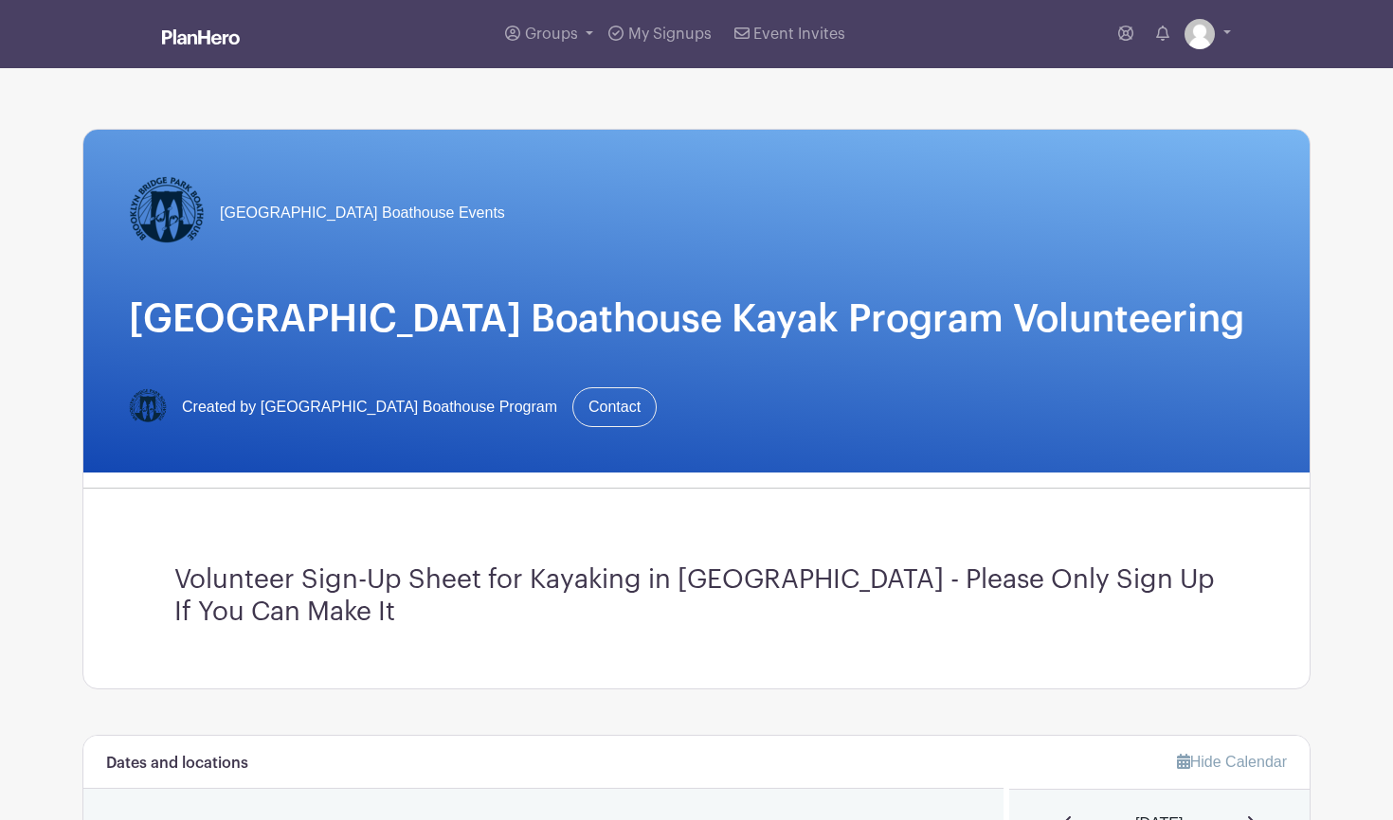
scroll to position [4, 0]
